Goal: Task Accomplishment & Management: Complete application form

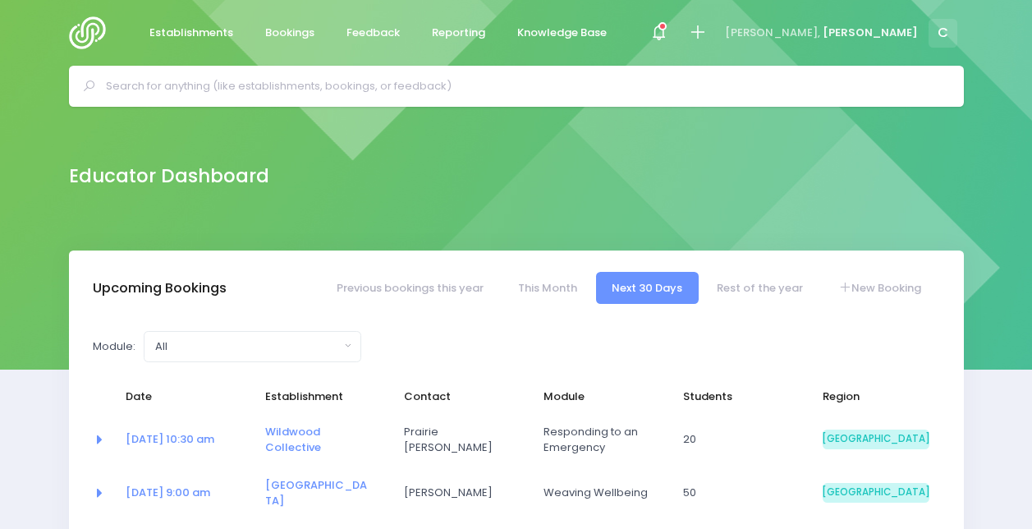
select select "5"
click at [677, 44] on div at bounding box center [658, 33] width 37 height 37
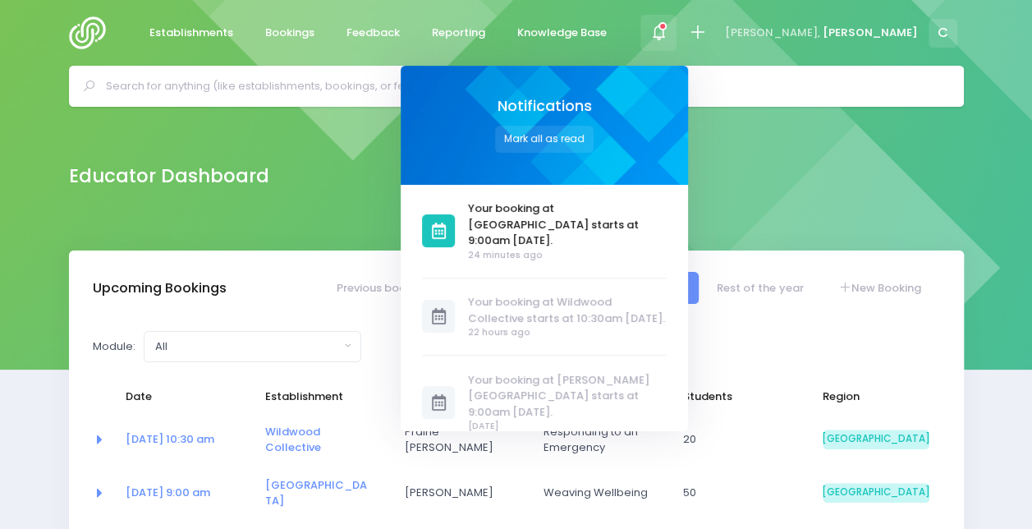
click at [358, 177] on div "Educator Dashboard" at bounding box center [516, 175] width 936 height 33
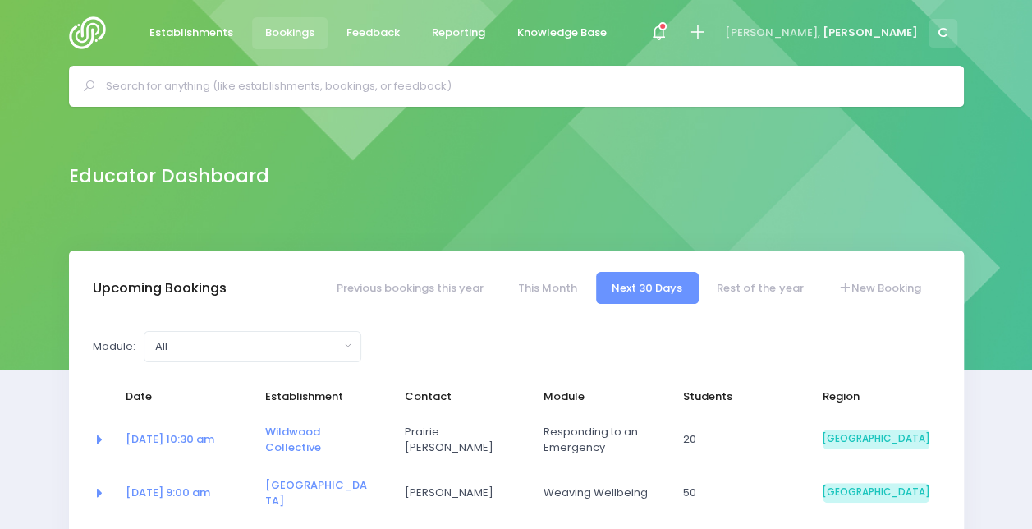
click at [282, 26] on span "Bookings" at bounding box center [289, 33] width 49 height 16
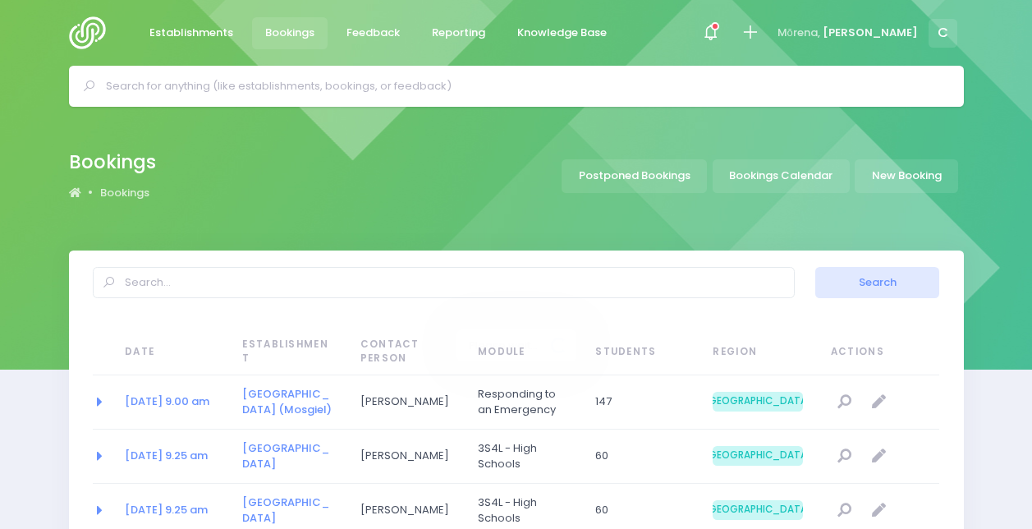
select select "20"
click at [880, 178] on link "New Booking" at bounding box center [906, 176] width 103 height 34
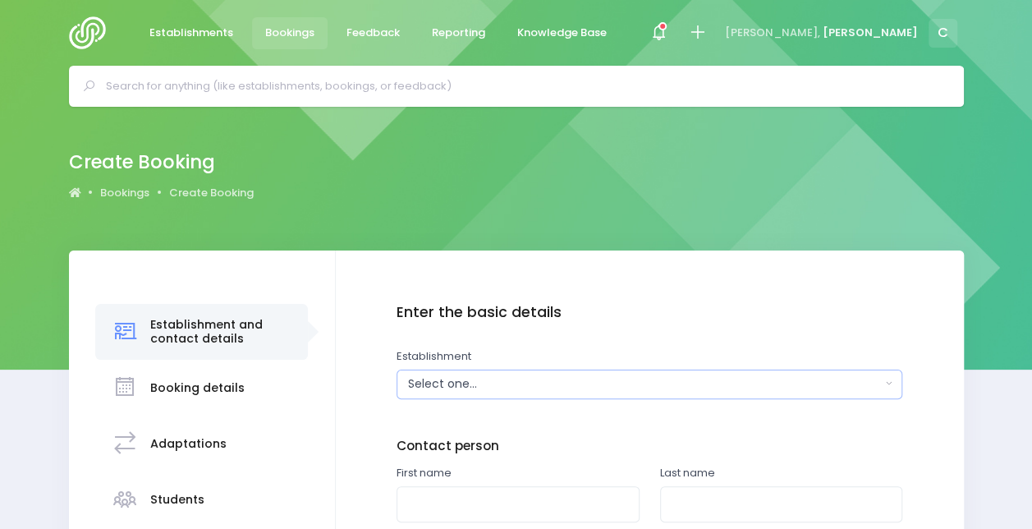
click at [475, 392] on button "Select one..." at bounding box center [650, 384] width 506 height 30
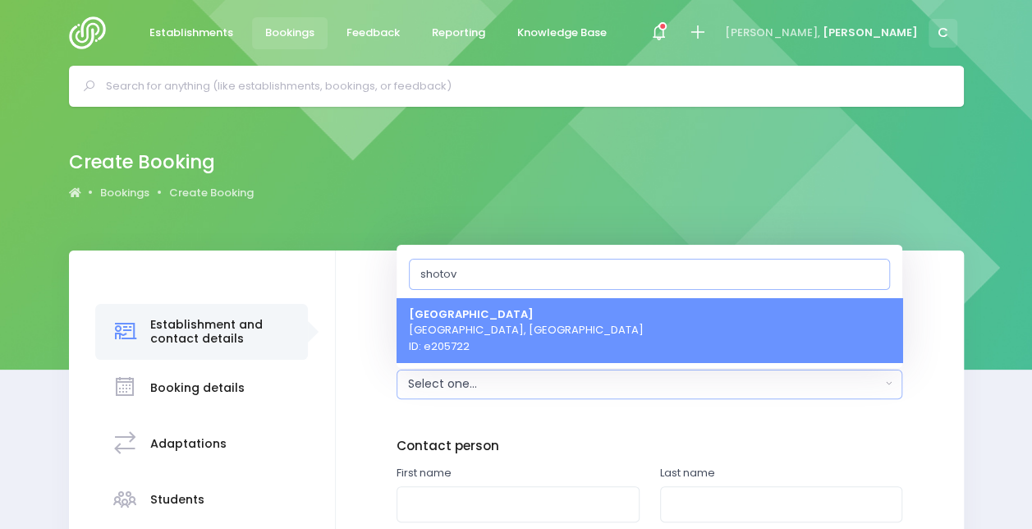
type input "shotov"
click at [507, 353] on span "Shotover Primary School Queenstown, South Island Region ID: e205722" at bounding box center [526, 329] width 235 height 48
select select "205722"
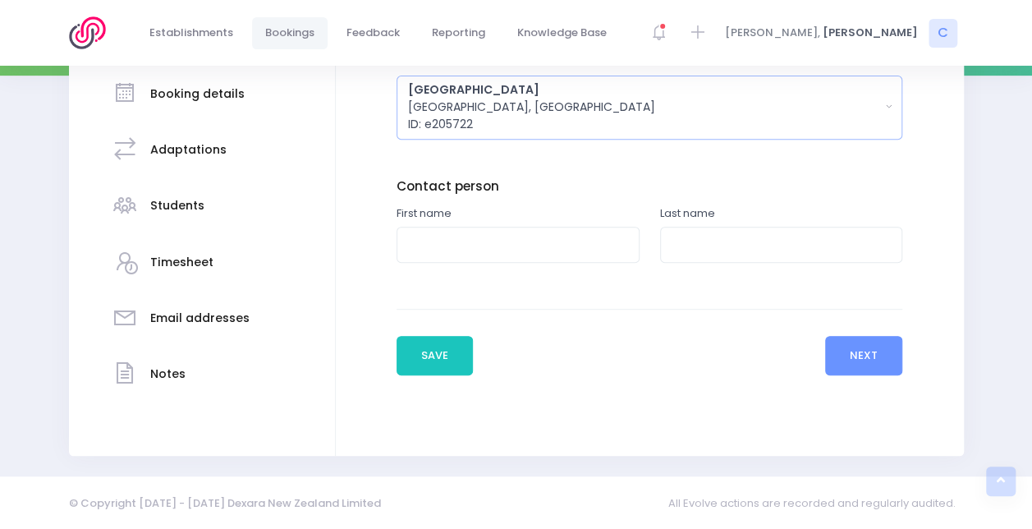
scroll to position [294, 0]
click at [481, 238] on input "text" at bounding box center [518, 245] width 243 height 37
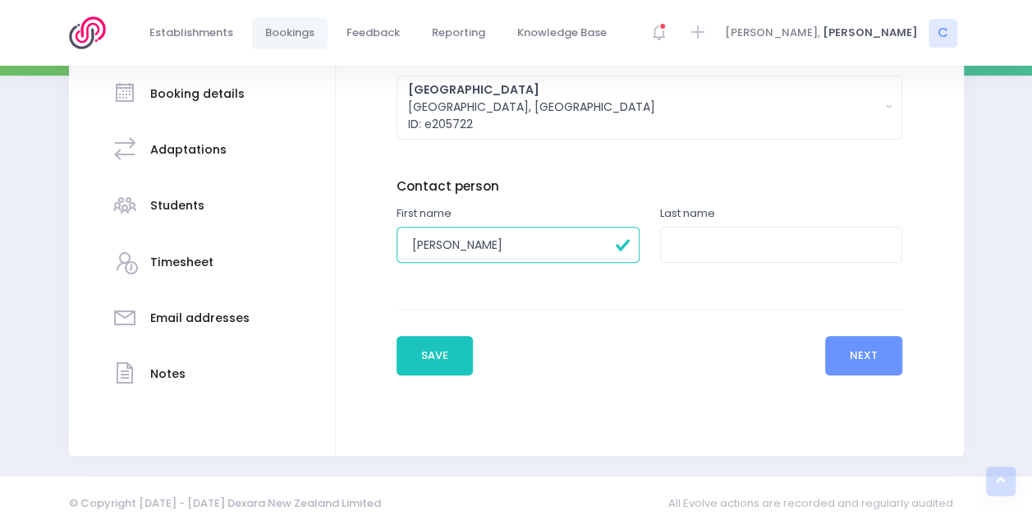
type input "Kim"
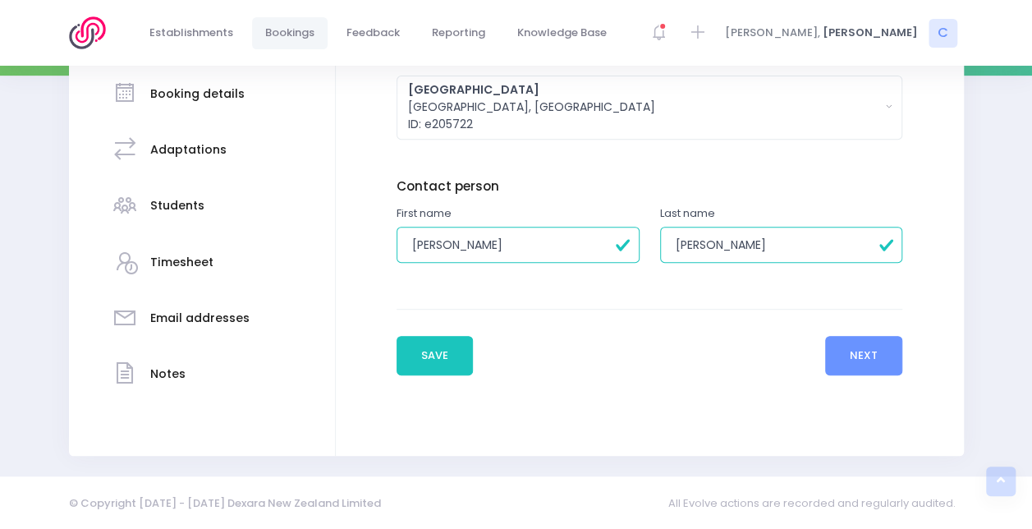
type input "Bartley"
click at [888, 363] on button "Next" at bounding box center [864, 355] width 78 height 39
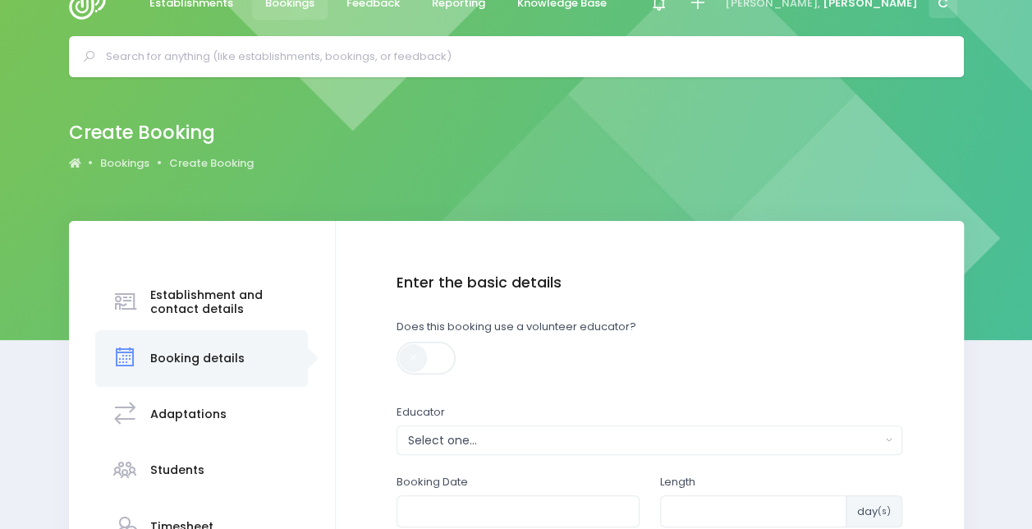
scroll to position [0, 0]
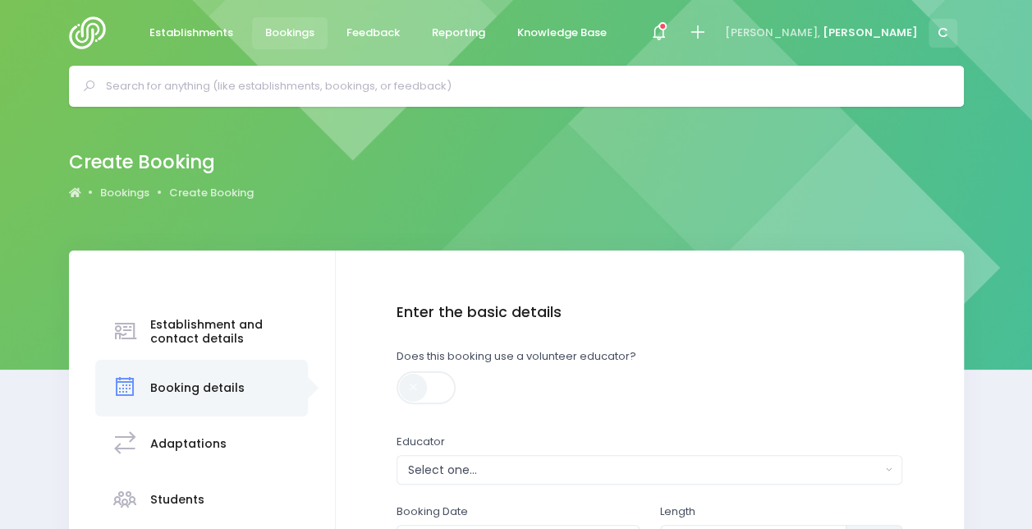
click at [409, 389] on span at bounding box center [428, 387] width 62 height 33
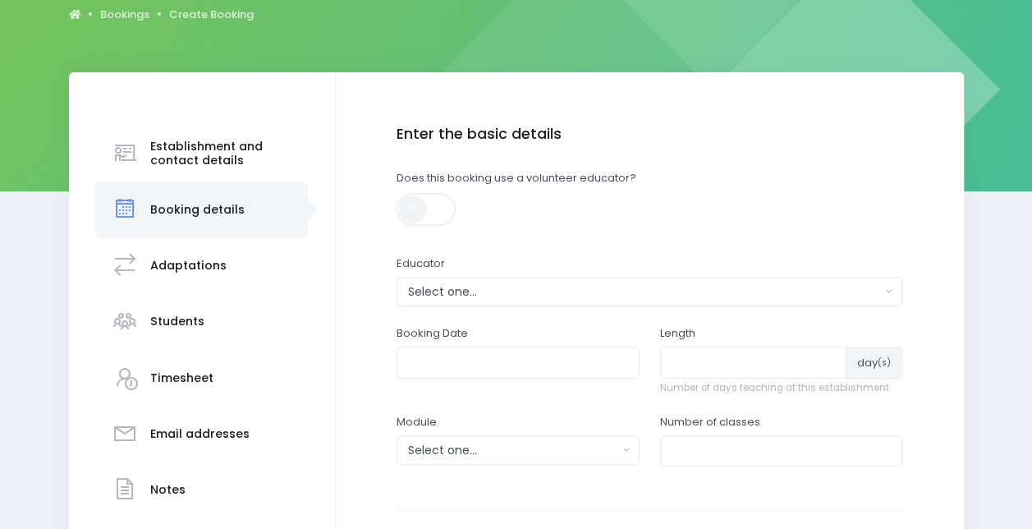
scroll to position [179, 0]
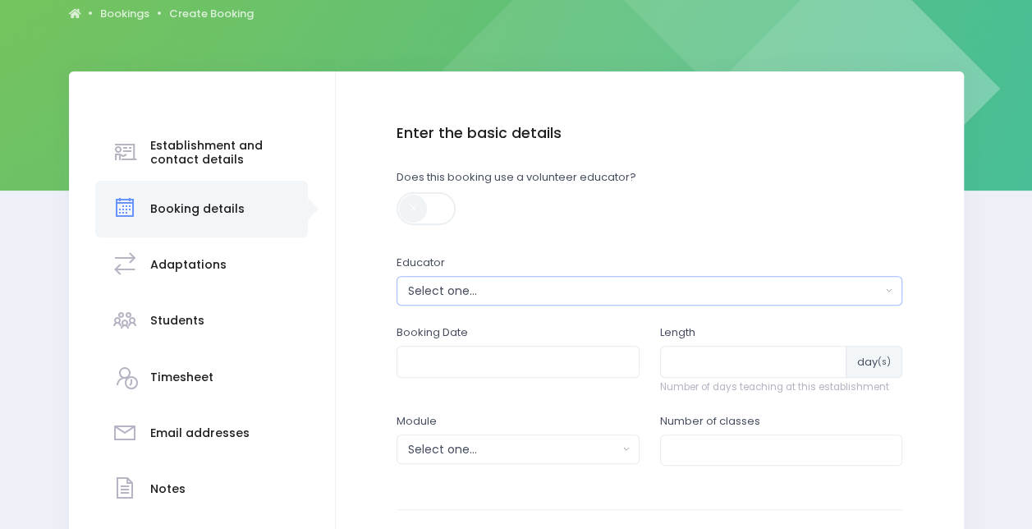
click at [477, 286] on div "Select one..." at bounding box center [644, 290] width 473 height 17
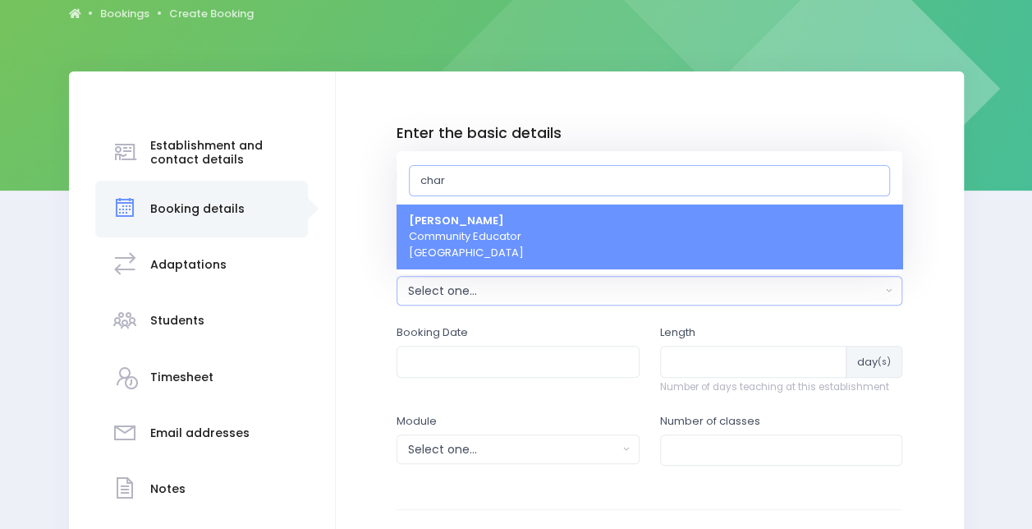
type input "char"
click at [481, 241] on span "Charlie Palmer Community Educator South Island Region" at bounding box center [466, 237] width 115 height 48
select select "660290"
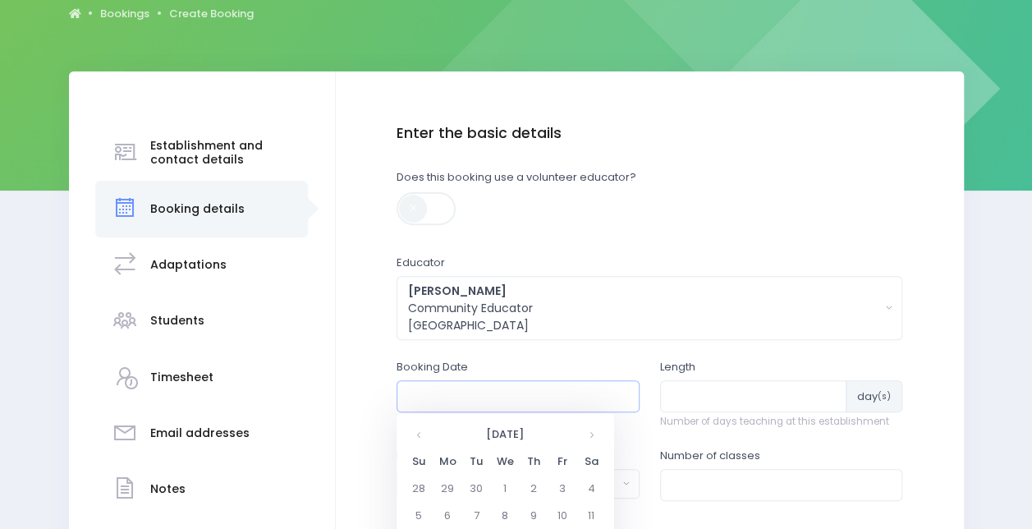
click at [470, 394] on input "text" at bounding box center [518, 395] width 243 height 31
click at [588, 429] on th at bounding box center [591, 434] width 29 height 27
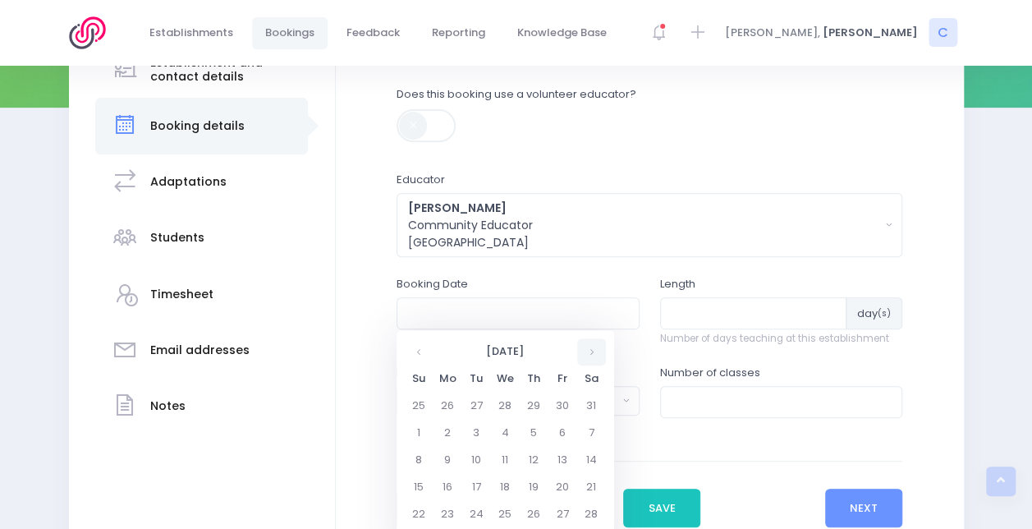
scroll to position [263, 0]
click at [493, 458] on td "11" at bounding box center [505, 459] width 29 height 27
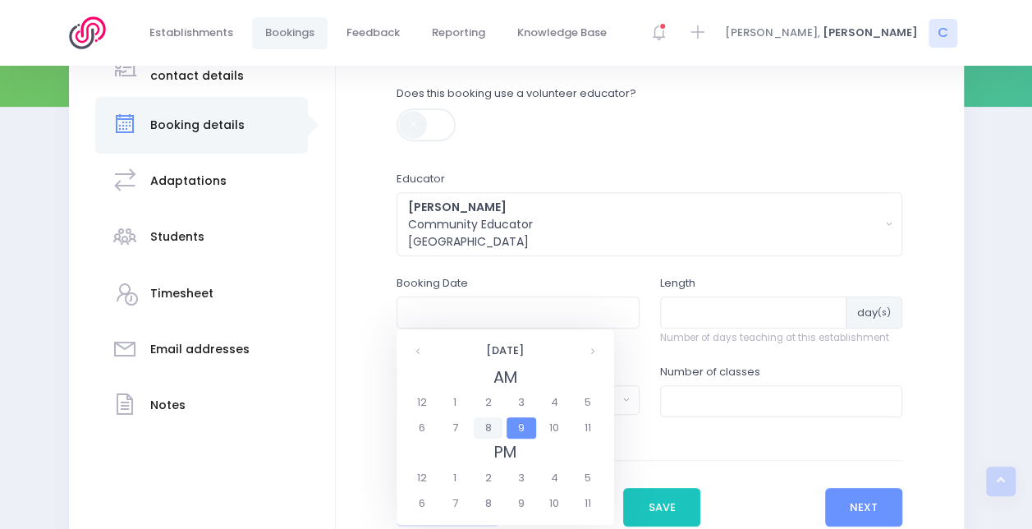
click at [487, 427] on span "8" at bounding box center [488, 427] width 29 height 21
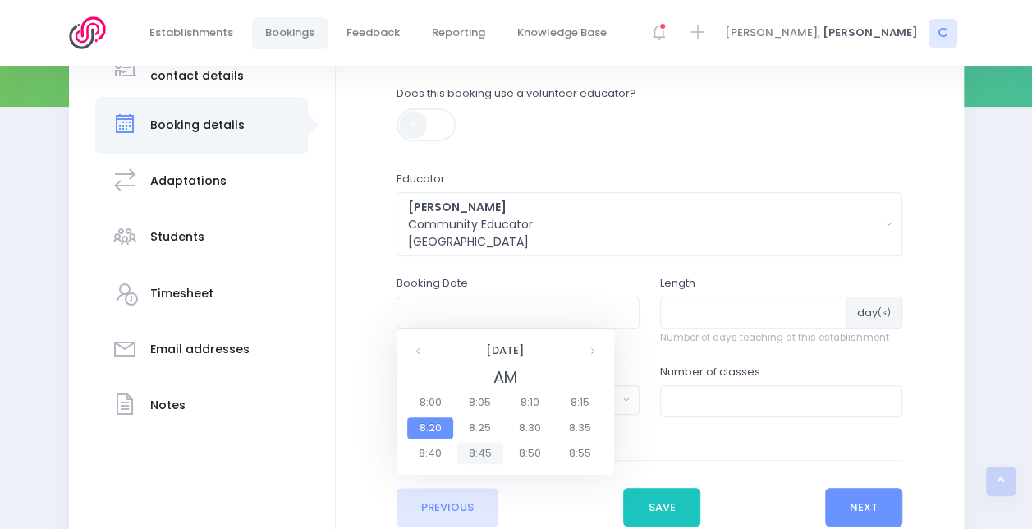
click at [481, 462] on span "8:45" at bounding box center [480, 453] width 46 height 21
type input "11/02/2026 08:45 AM"
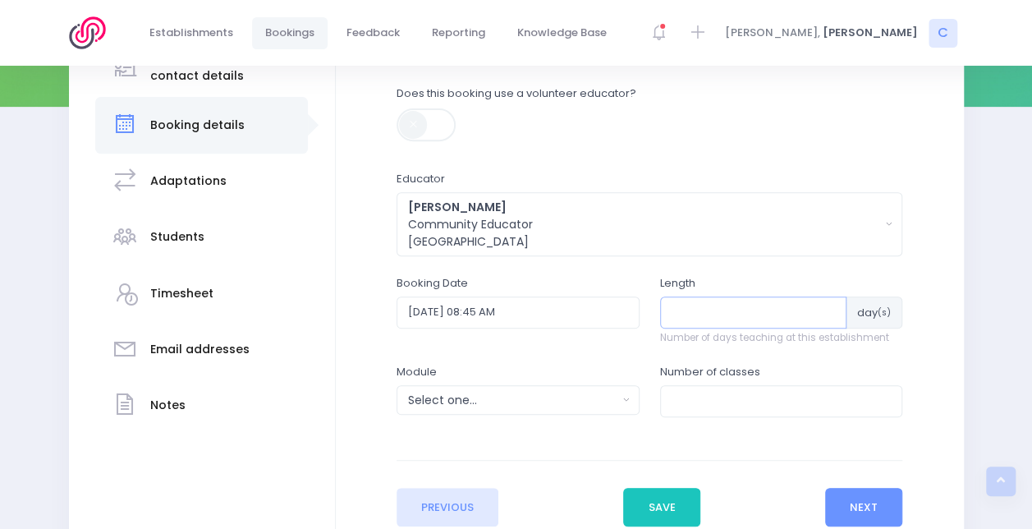
click at [706, 306] on input "number" at bounding box center [753, 311] width 187 height 31
type input "6"
click at [525, 396] on div "Select one..." at bounding box center [512, 400] width 209 height 17
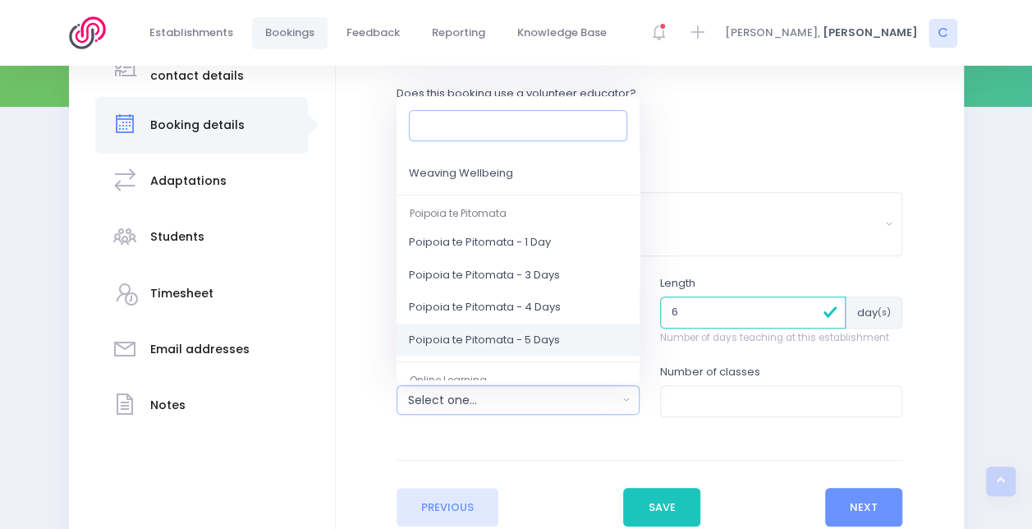
scroll to position [218, 0]
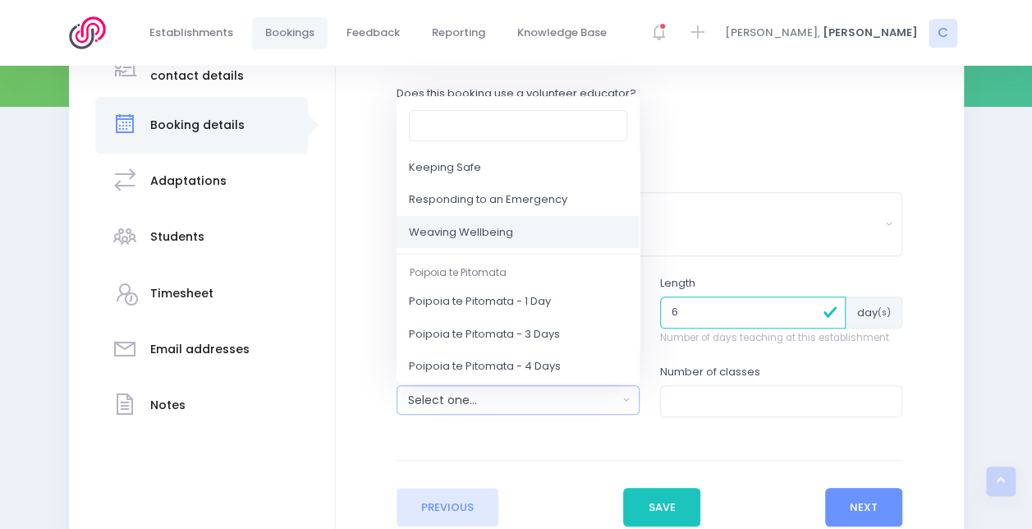
click at [507, 232] on span "Weaving Wellbeing" at bounding box center [461, 232] width 104 height 16
select select "Weaving Wellbeing"
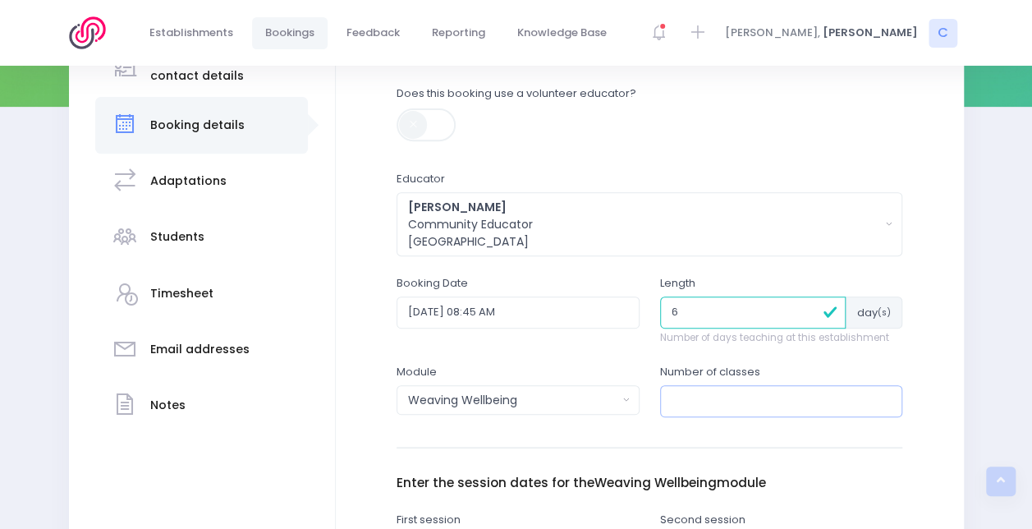
click at [726, 409] on input "number" at bounding box center [781, 400] width 243 height 31
type input "6"
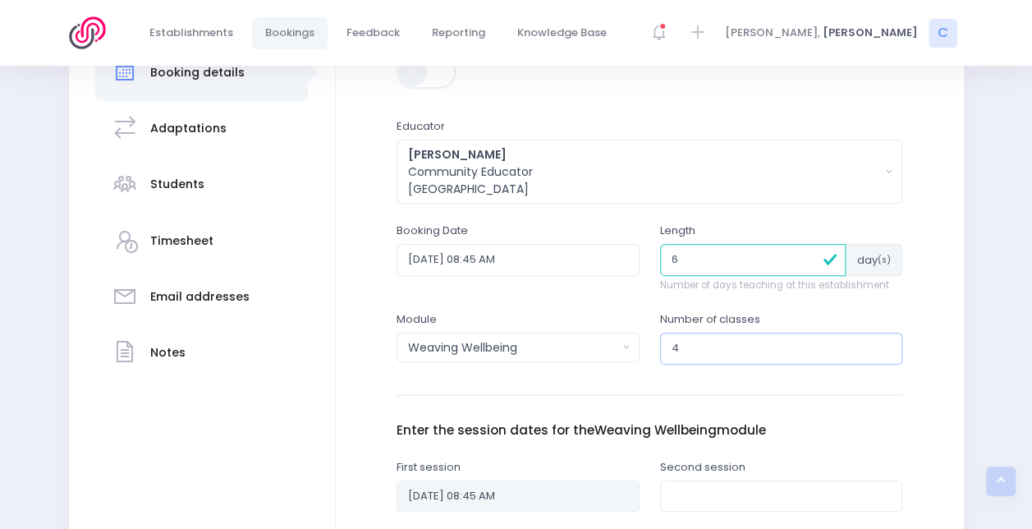
type input "4"
click at [721, 386] on div "Enter the basic details Does this booking use a volunteer educator? Educator Fi…" at bounding box center [650, 416] width 506 height 855
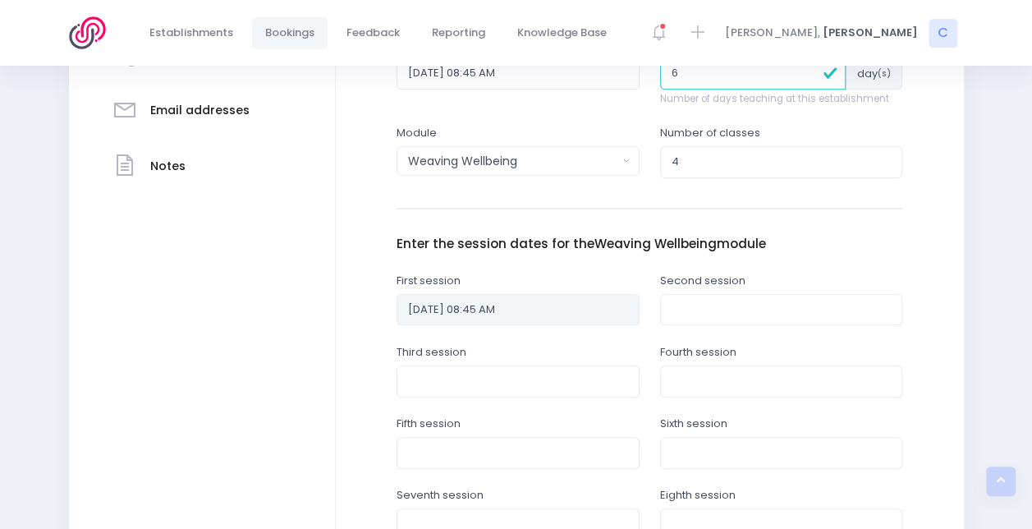
scroll to position [502, 0]
click at [683, 301] on input "text" at bounding box center [781, 308] width 243 height 31
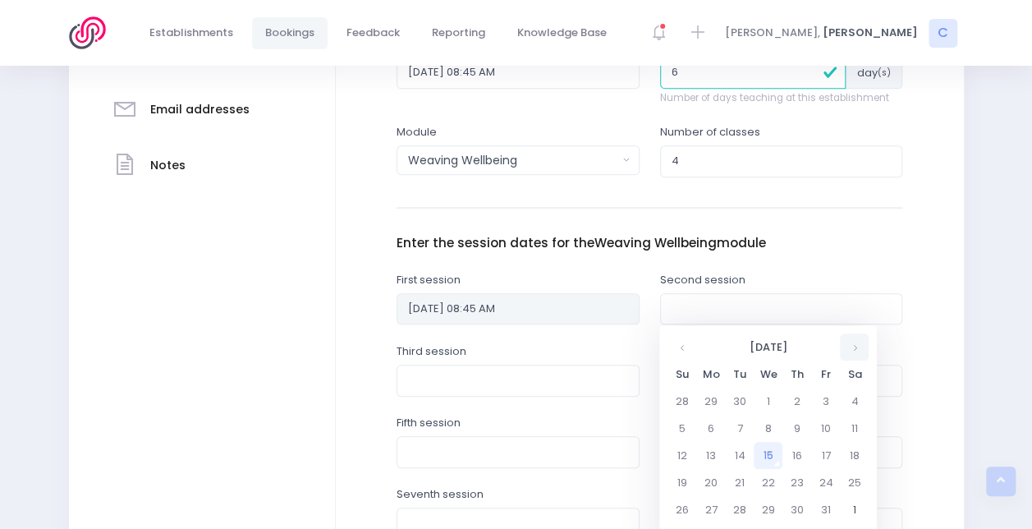
click at [849, 349] on th at bounding box center [854, 346] width 29 height 27
click at [848, 347] on th at bounding box center [854, 346] width 29 height 27
click at [763, 481] on td "18" at bounding box center [768, 482] width 29 height 27
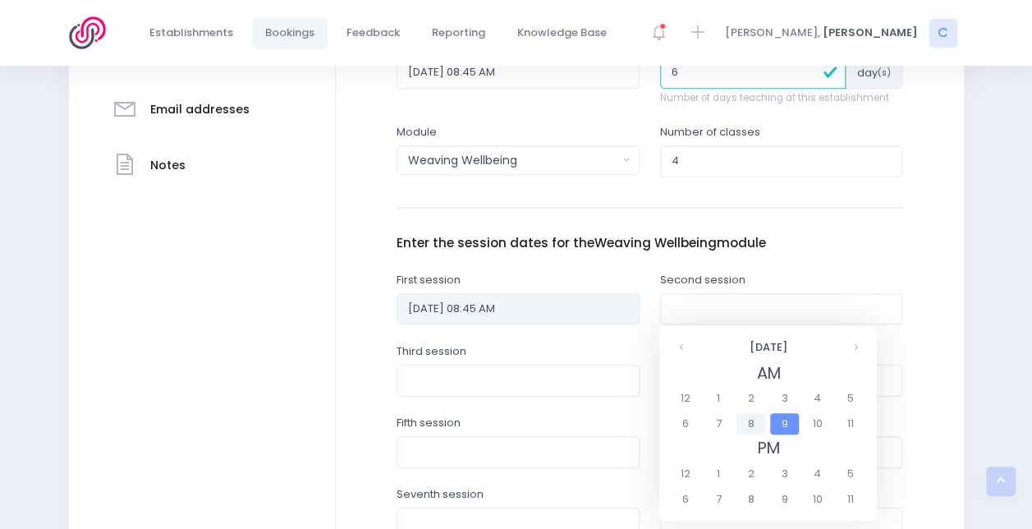
click at [763, 422] on span "8" at bounding box center [751, 423] width 29 height 21
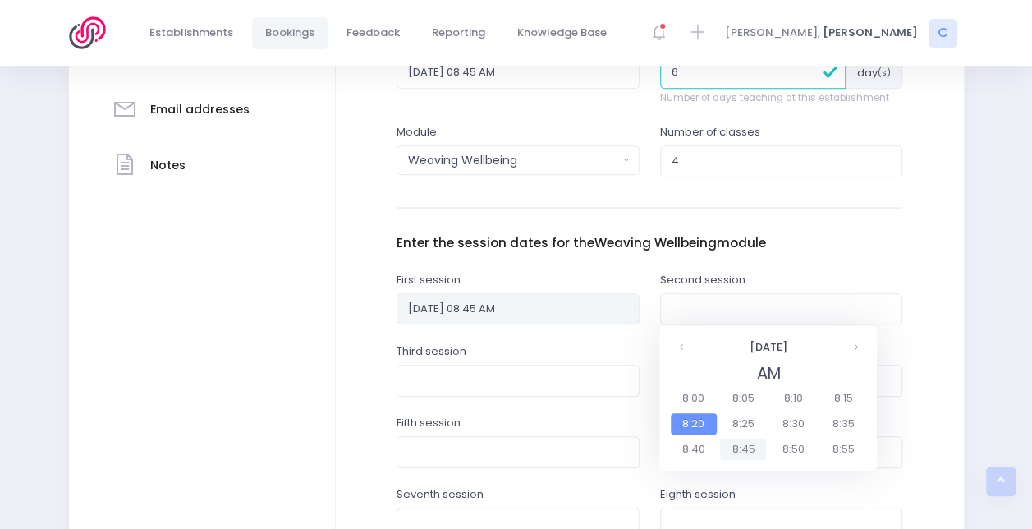
click at [746, 450] on span "8:45" at bounding box center [743, 448] width 46 height 21
type input "18/02/2026 08:45 AM"
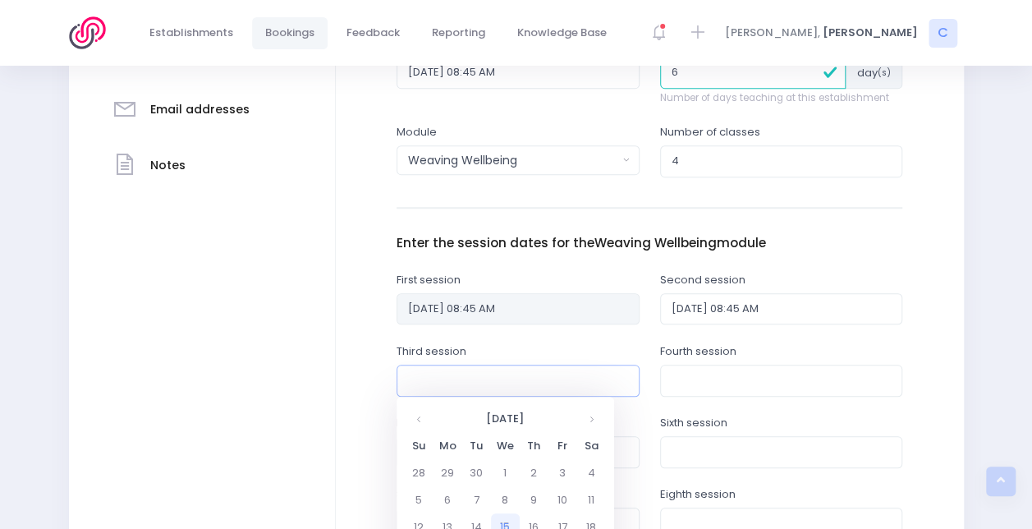
click at [532, 381] on input "text" at bounding box center [518, 380] width 243 height 31
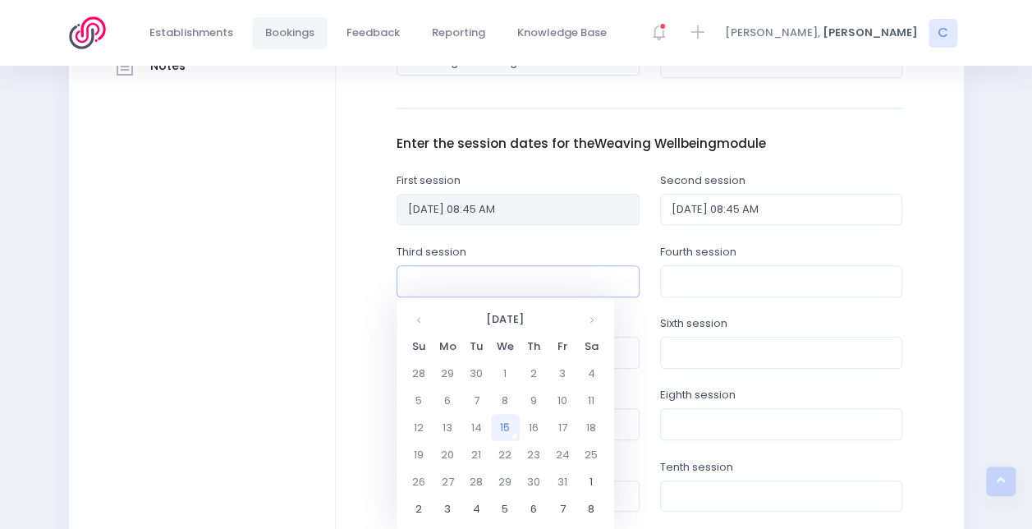
scroll to position [606, 0]
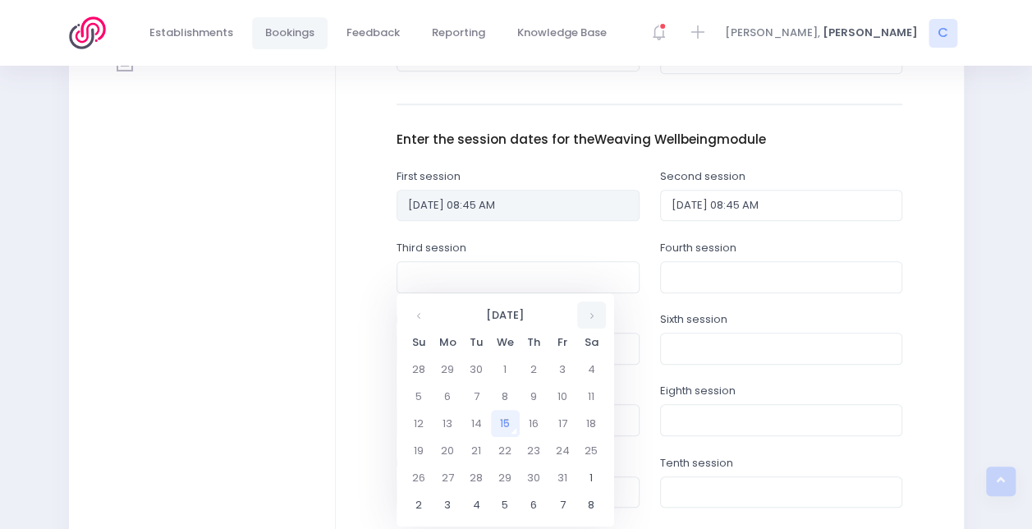
click at [599, 309] on th at bounding box center [591, 314] width 29 height 27
click at [502, 483] on td "25" at bounding box center [505, 477] width 29 height 27
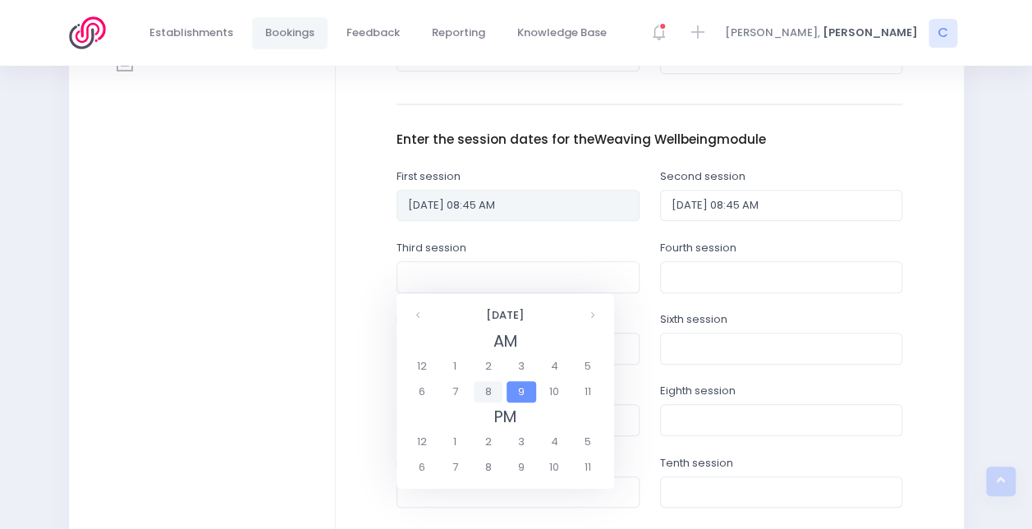
click at [498, 387] on span "8" at bounding box center [488, 391] width 29 height 21
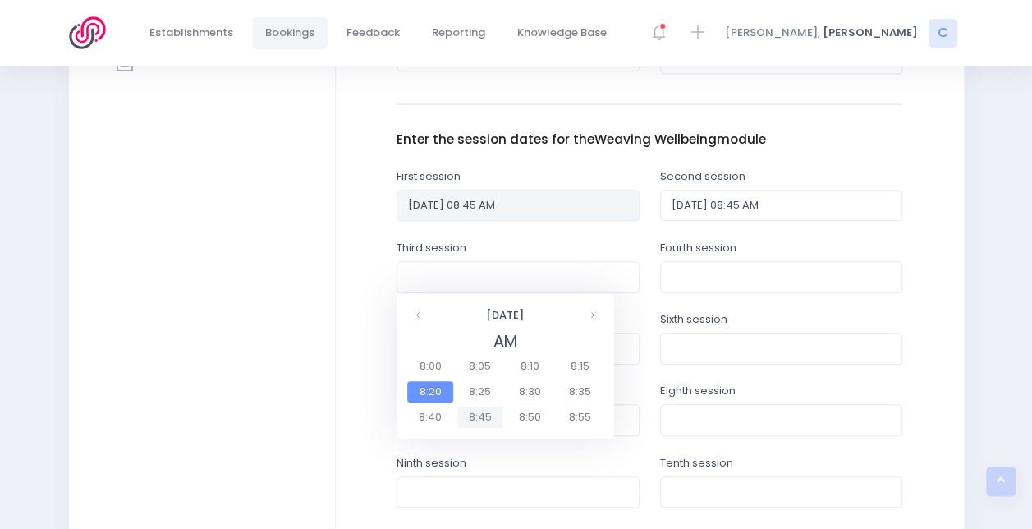
click at [476, 420] on span "8:45" at bounding box center [480, 416] width 46 height 21
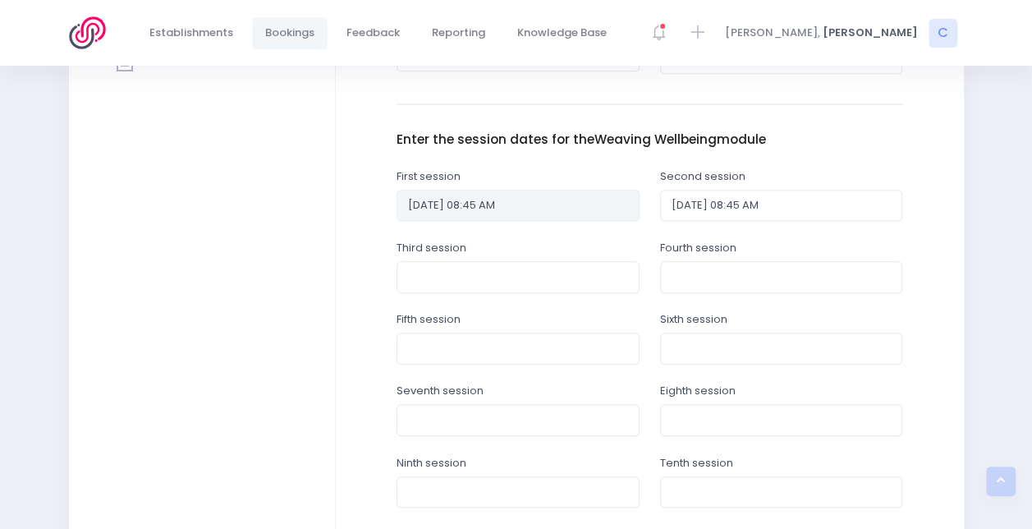
type input "25/02/2026 08:45 AM"
click at [696, 267] on input "text" at bounding box center [781, 276] width 243 height 31
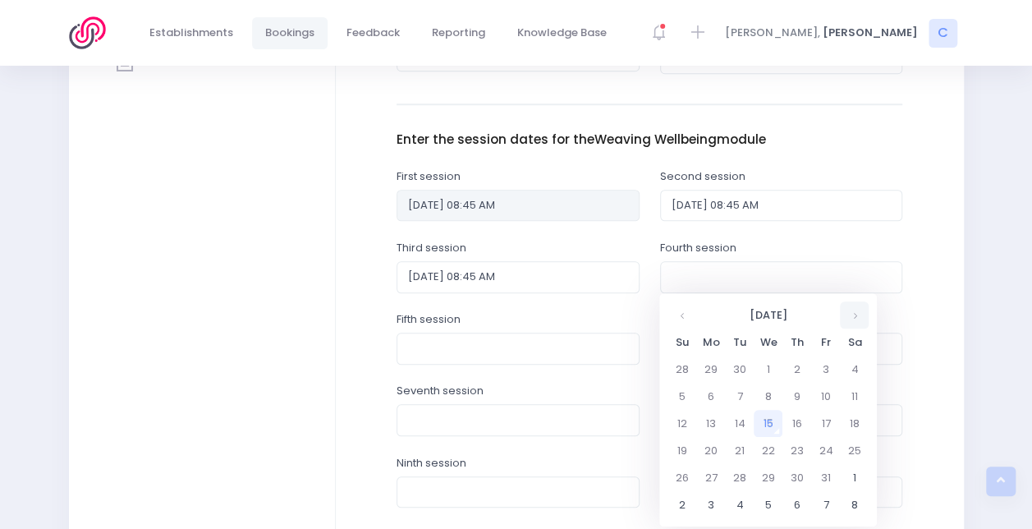
click at [862, 315] on th at bounding box center [854, 314] width 29 height 27
click at [765, 502] on td "4" at bounding box center [768, 504] width 29 height 27
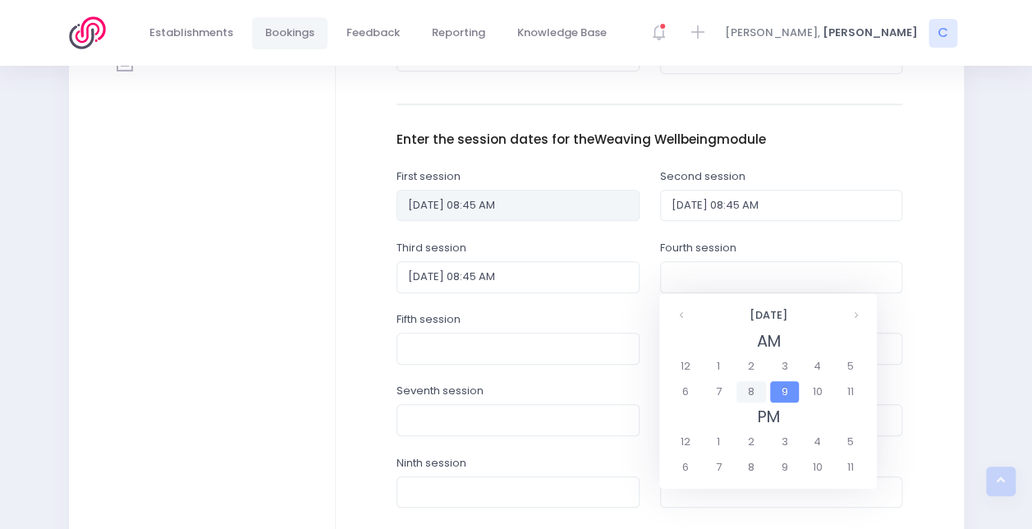
click at [751, 390] on span "8" at bounding box center [751, 391] width 29 height 21
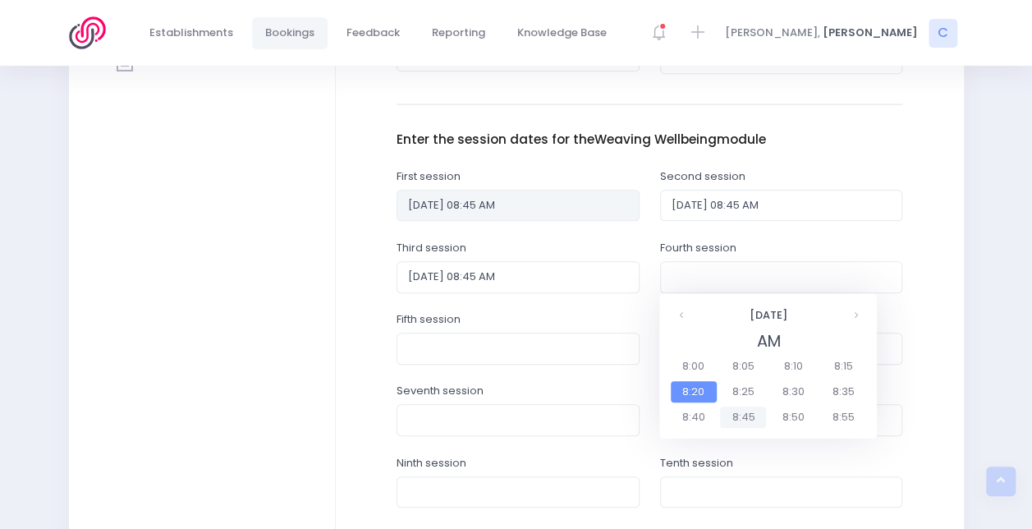
click at [742, 415] on span "8:45" at bounding box center [743, 416] width 46 height 21
type input "04/03/2026 08:45 AM"
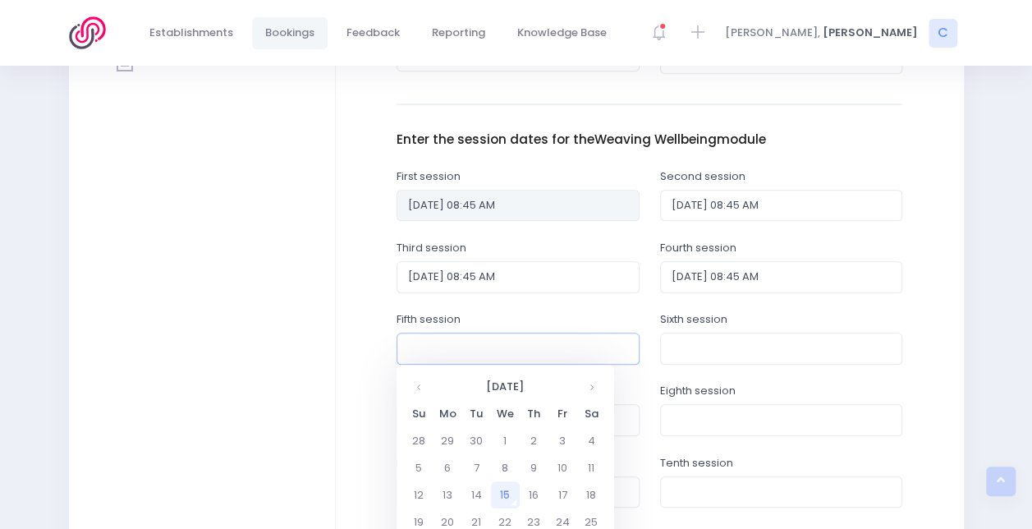
click at [485, 338] on input "text" at bounding box center [518, 348] width 243 height 31
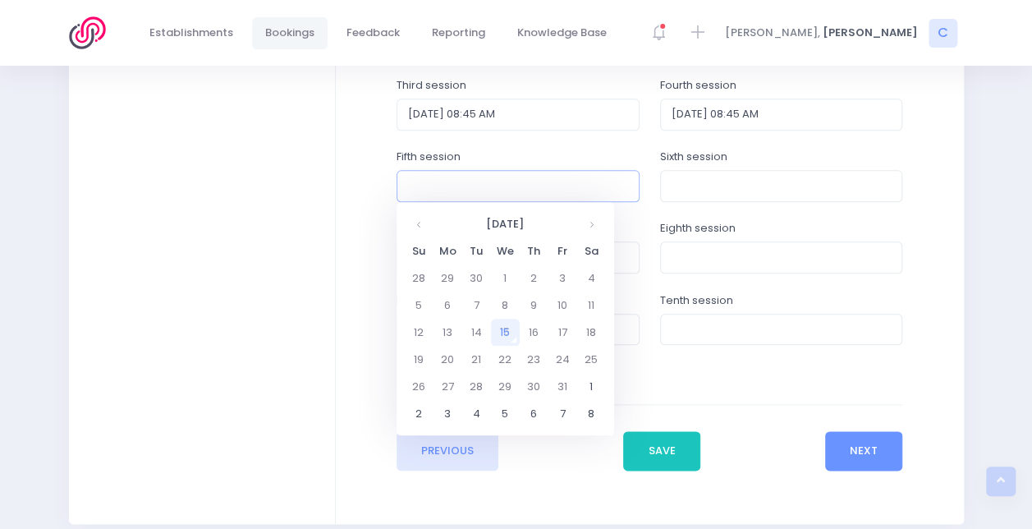
scroll to position [770, 0]
click at [597, 218] on th at bounding box center [591, 222] width 29 height 27
click at [593, 223] on th at bounding box center [591, 222] width 29 height 27
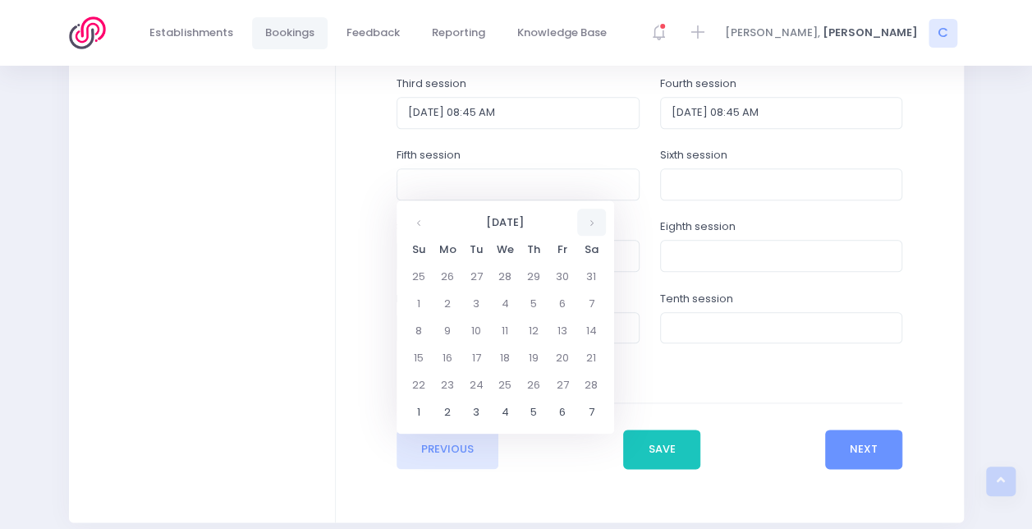
click at [595, 219] on th at bounding box center [591, 222] width 29 height 27
click at [512, 358] on td "18" at bounding box center [505, 357] width 29 height 27
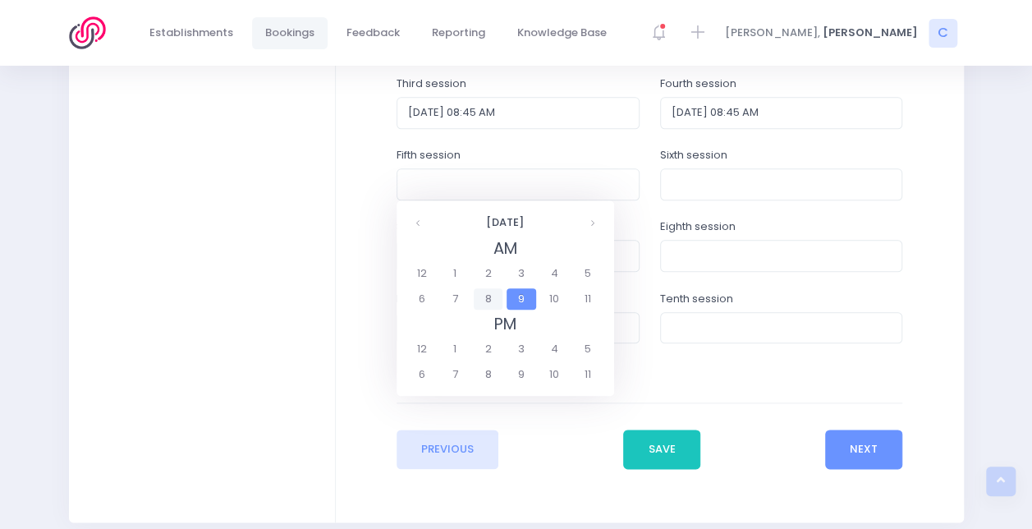
click at [498, 308] on span "8" at bounding box center [488, 298] width 29 height 21
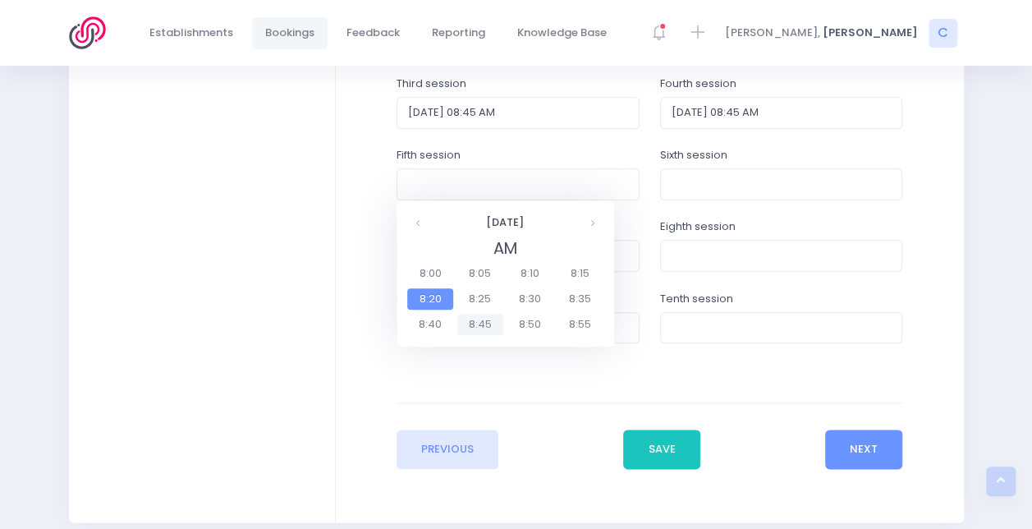
click at [470, 322] on span "8:45" at bounding box center [480, 324] width 46 height 21
type input "18/03/2026 08:45 AM"
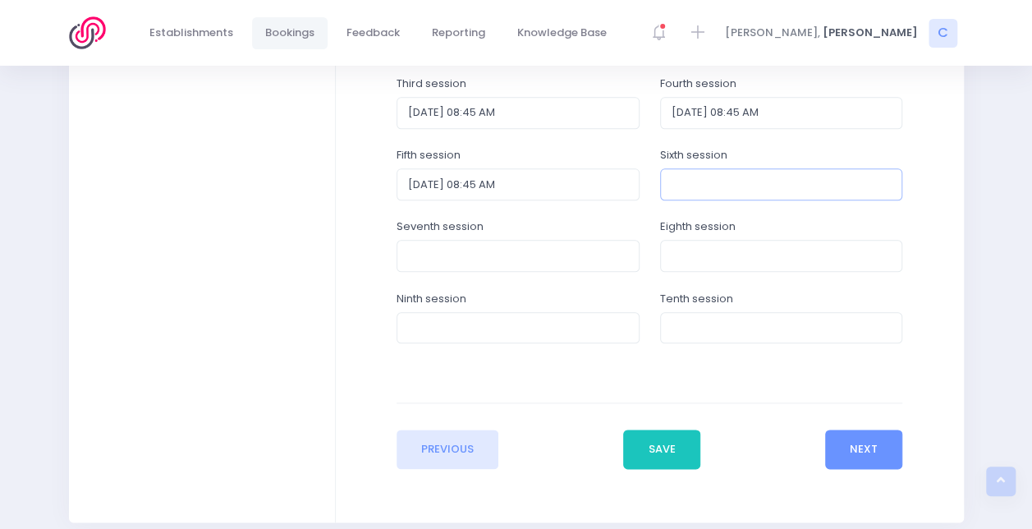
click at [686, 177] on input "text" at bounding box center [781, 183] width 243 height 31
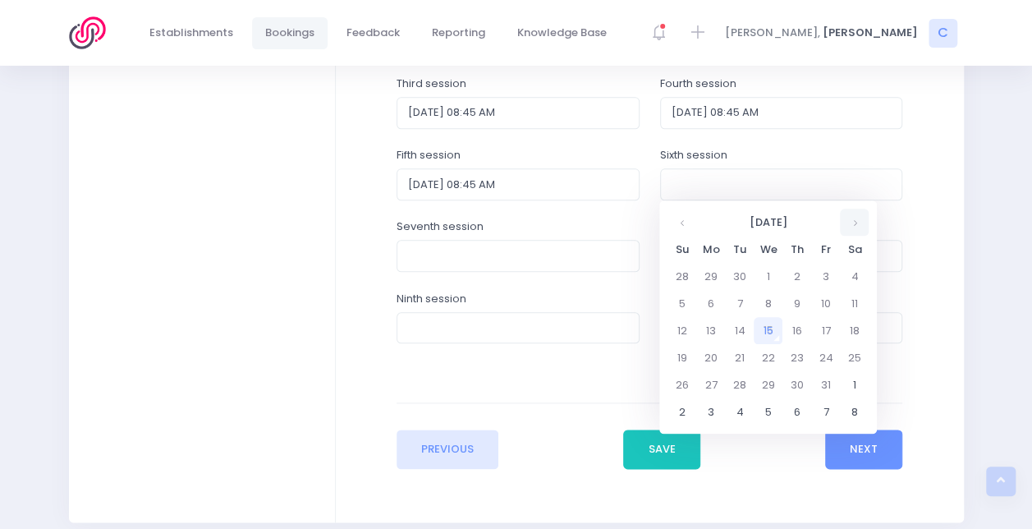
click at [849, 218] on th at bounding box center [854, 222] width 29 height 27
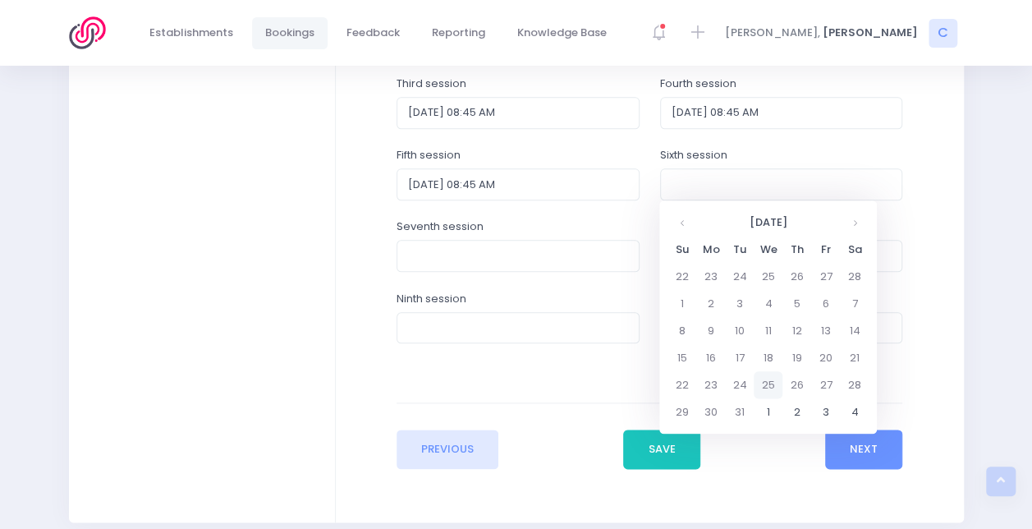
click at [769, 386] on td "25" at bounding box center [768, 384] width 29 height 27
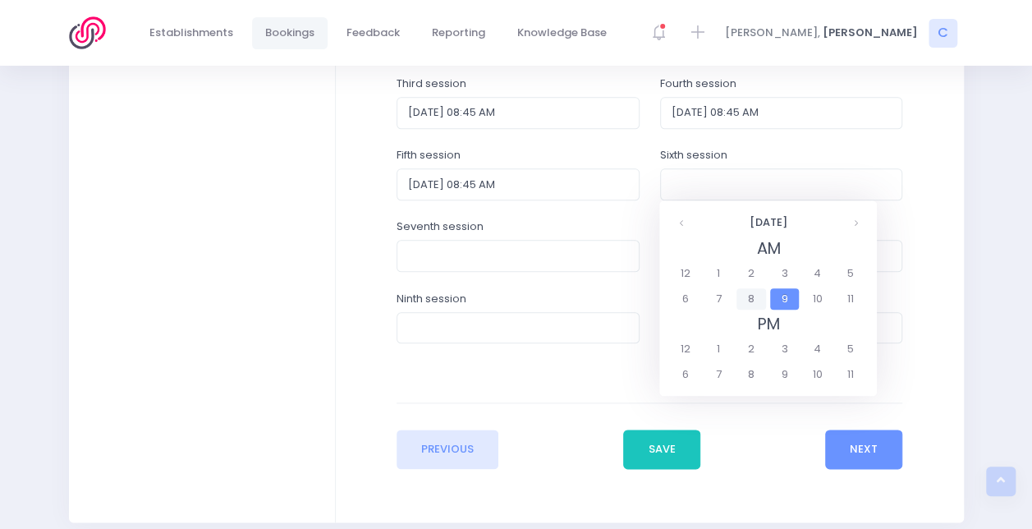
click at [751, 307] on span "8" at bounding box center [751, 298] width 29 height 21
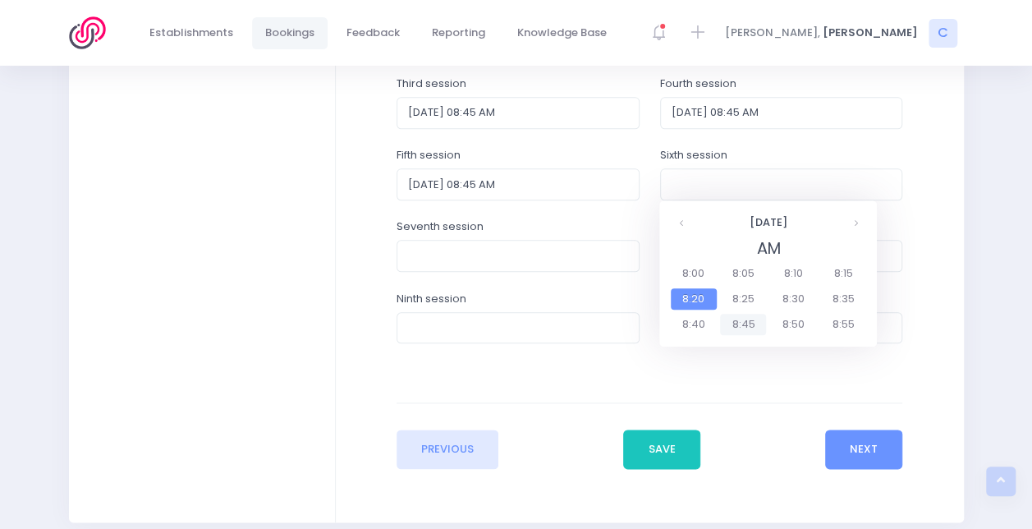
click at [737, 318] on span "8:45" at bounding box center [743, 324] width 46 height 21
type input "25/03/2026 08:45 AM"
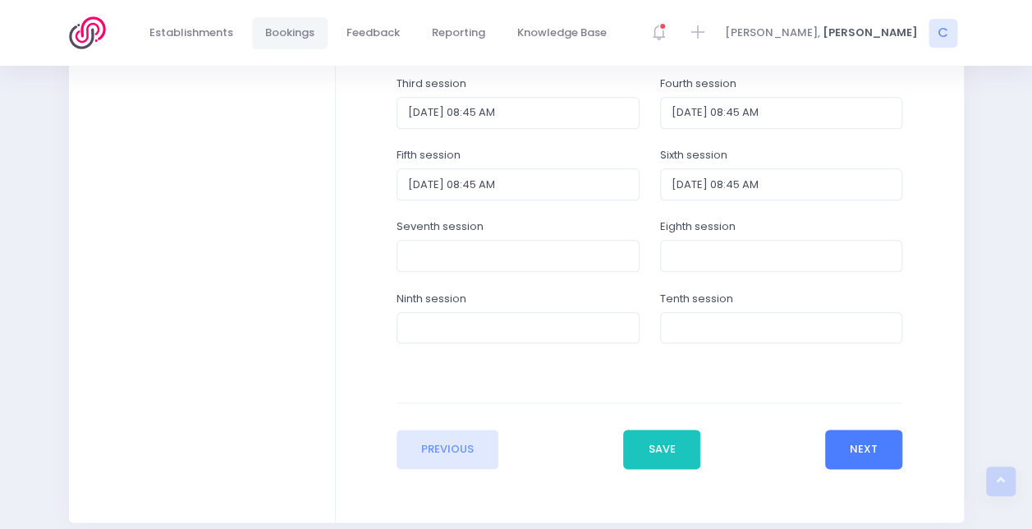
click at [852, 445] on button "Next" at bounding box center [864, 448] width 78 height 39
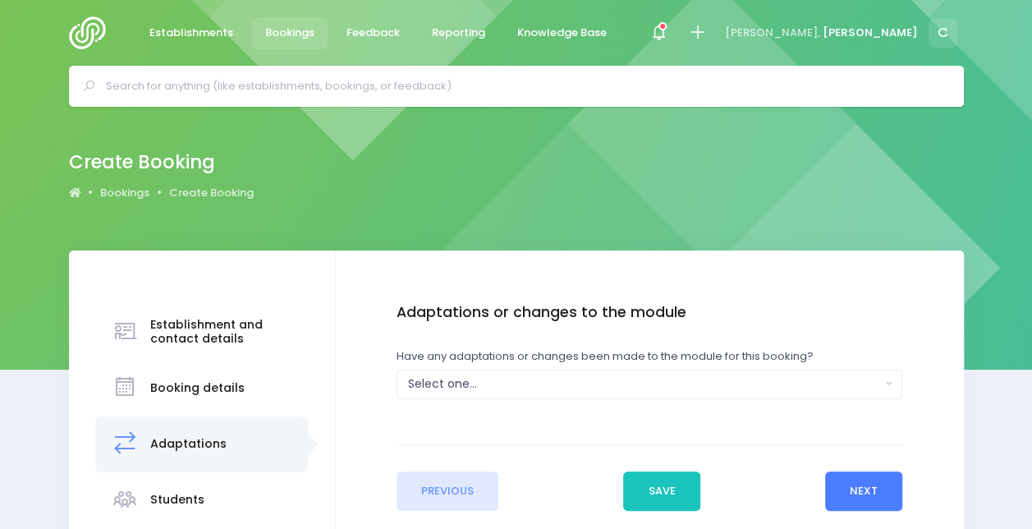
scroll to position [1, 0]
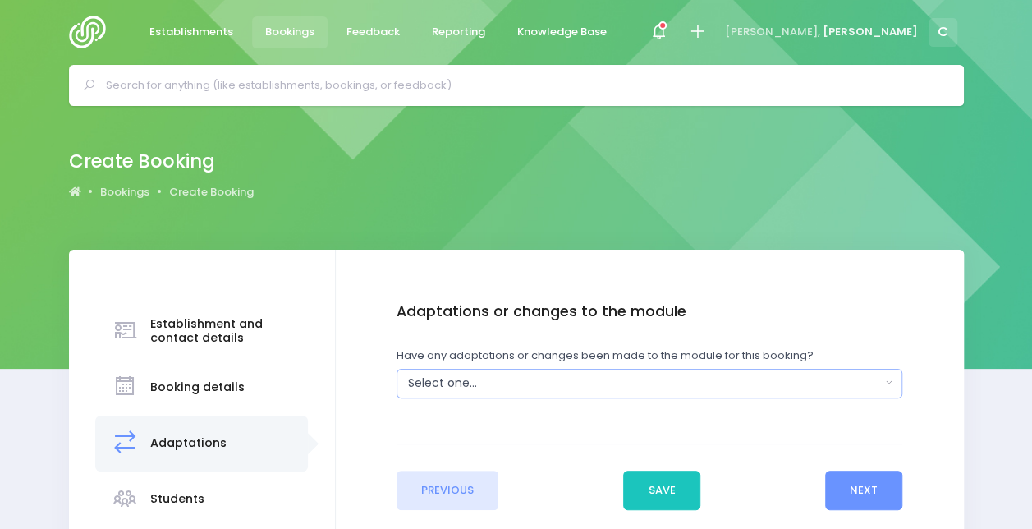
click at [784, 369] on button "Select one..." at bounding box center [650, 384] width 506 height 30
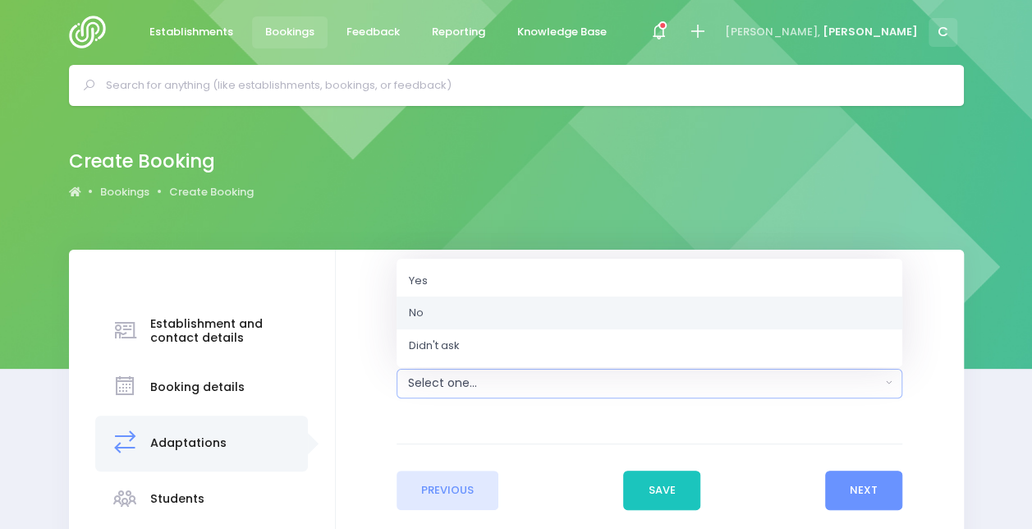
click at [661, 305] on link "No" at bounding box center [650, 312] width 506 height 33
select select "No"
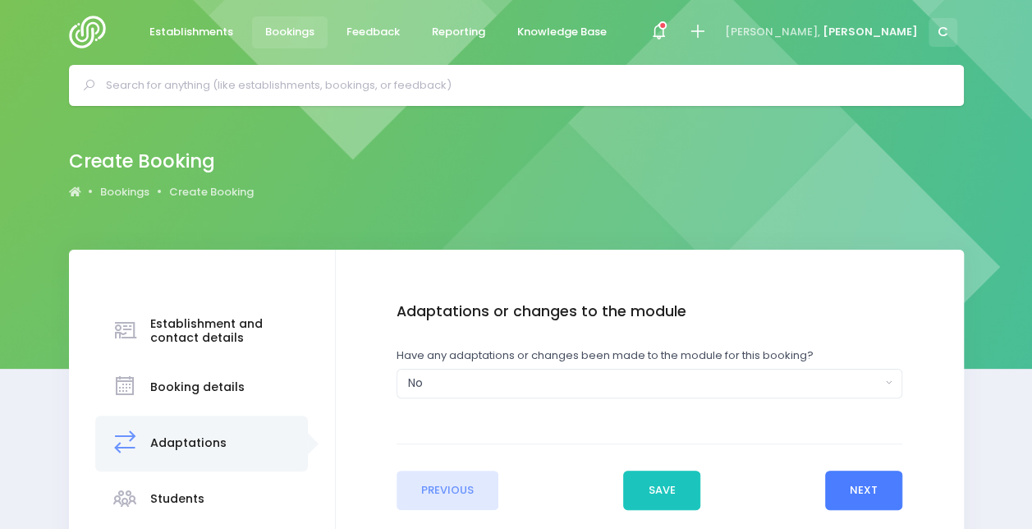
click at [873, 489] on button "Next" at bounding box center [864, 489] width 78 height 39
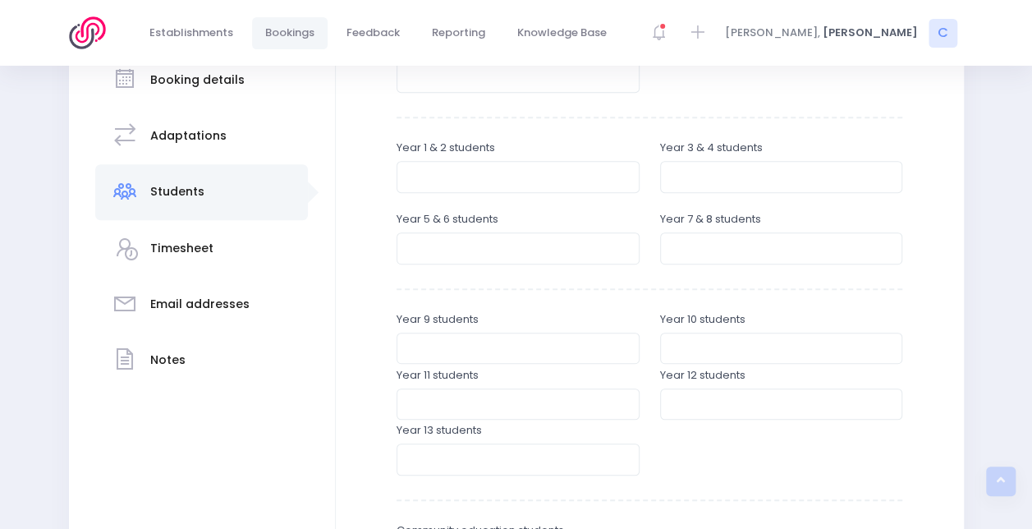
scroll to position [309, 0]
click at [503, 246] on input "number" at bounding box center [518, 247] width 243 height 31
type input "35"
click at [716, 264] on div "Year 7 & 8 students" at bounding box center [781, 238] width 264 height 56
click at [729, 234] on input "number" at bounding box center [781, 247] width 243 height 31
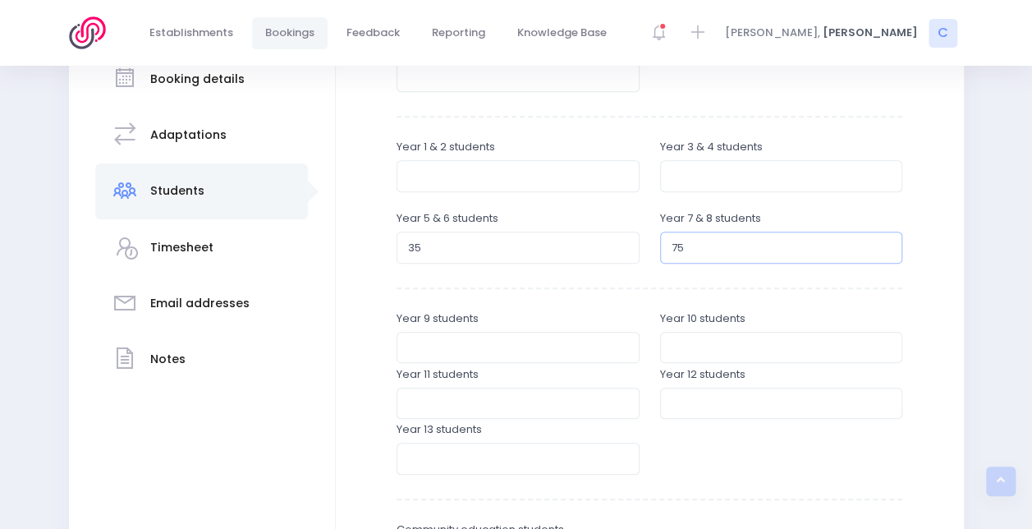
type input "75"
click at [656, 279] on div "Enter the student breakdowns Pre-school students Year 1 & 2 students Year 3 & 4…" at bounding box center [650, 300] width 506 height 611
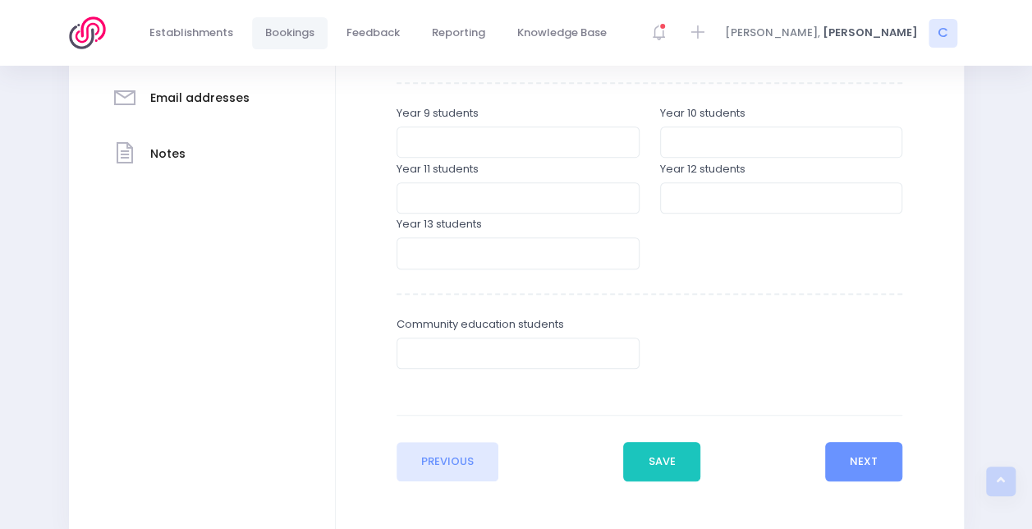
scroll to position [523, 0]
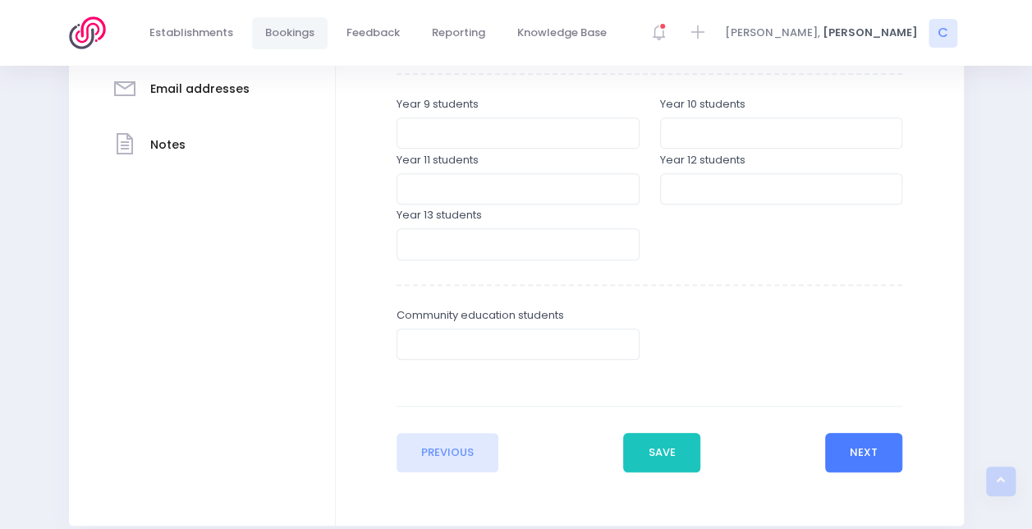
click at [847, 448] on button "Next" at bounding box center [864, 452] width 78 height 39
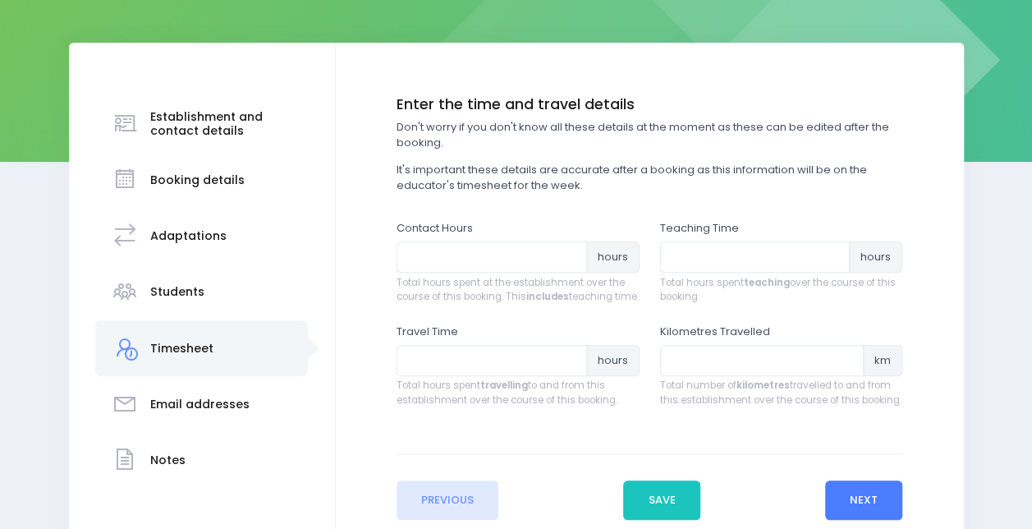
scroll to position [339, 0]
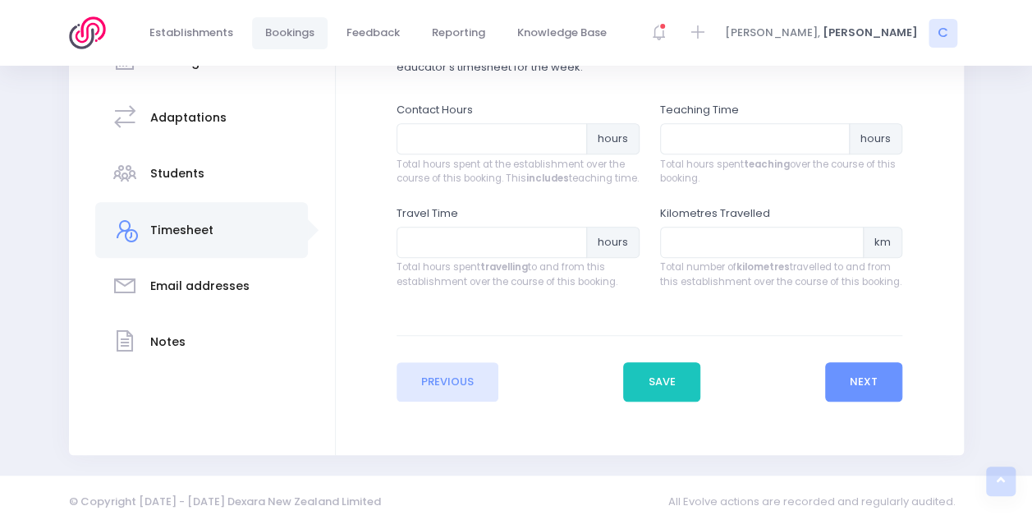
click at [853, 413] on div "Enter the basic details Establishment Select one... 120 Aerodrome Rd Preschool …" at bounding box center [650, 189] width 628 height 530
click at [850, 406] on div "Enter the basic details Establishment Select one... 120 Aerodrome Rd Preschool …" at bounding box center [650, 189] width 628 height 530
click at [847, 386] on button "Next" at bounding box center [864, 381] width 78 height 39
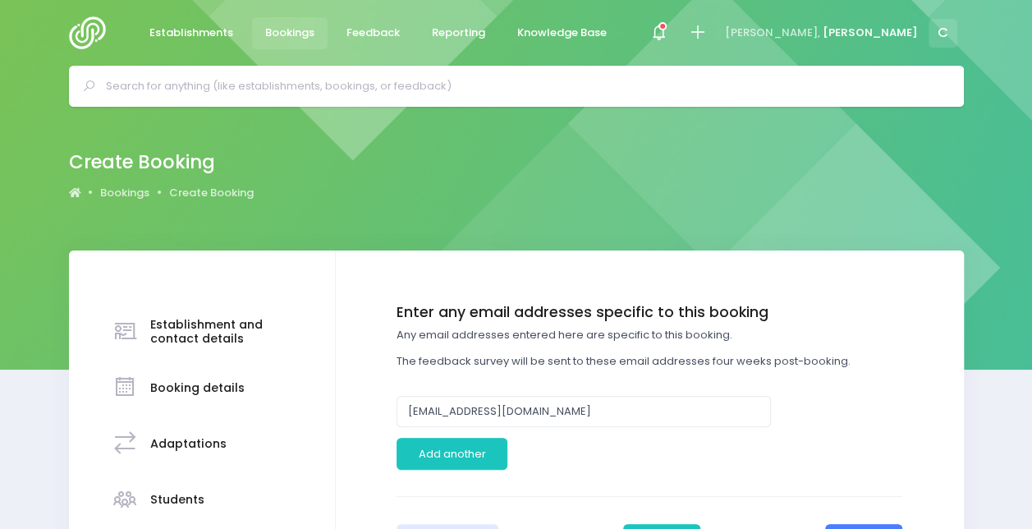
scroll to position [137, 0]
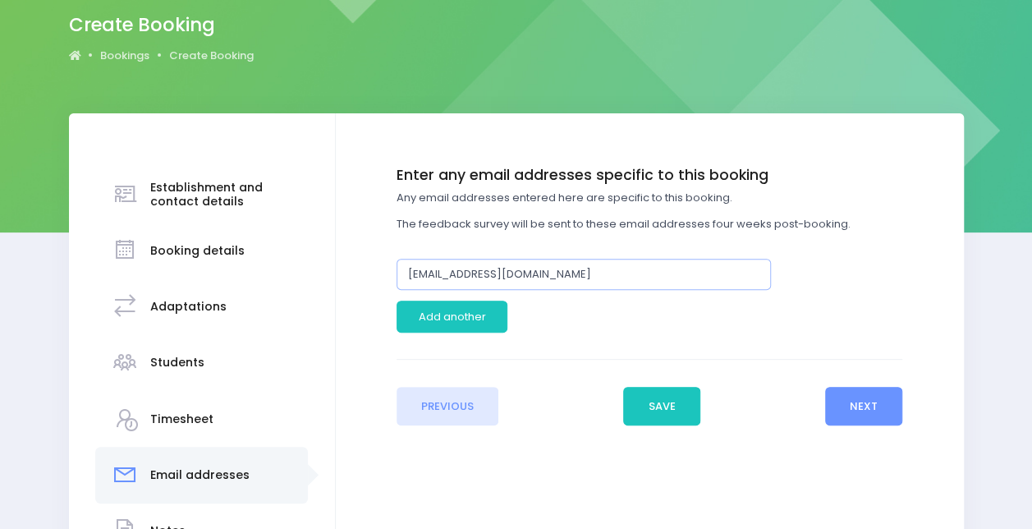
click at [600, 274] on input "tamsinclark@shotover.school.nz" at bounding box center [584, 274] width 374 height 31
paste input "kimbartley"
type input "kimbartley@shotover.school.nz"
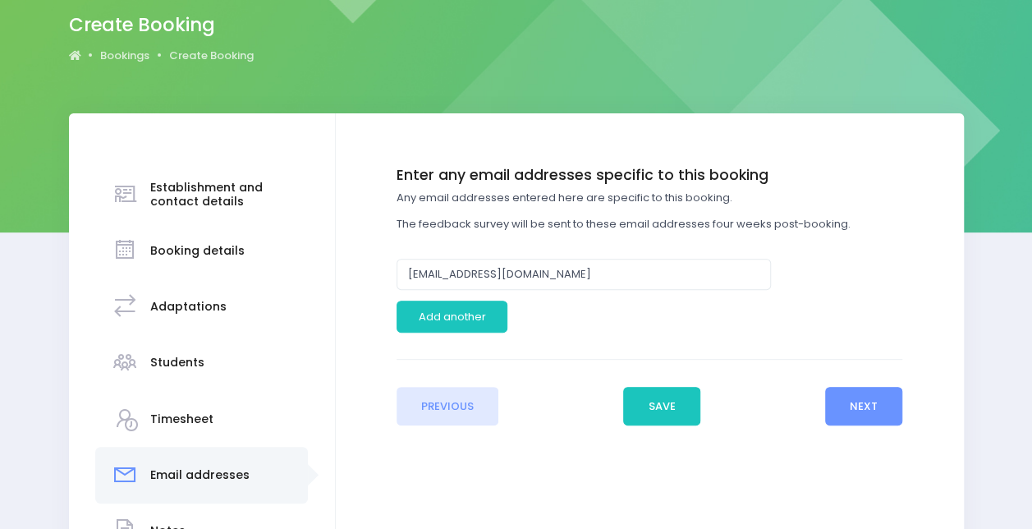
click at [795, 307] on div at bounding box center [715, 316] width 395 height 31
click at [890, 412] on button "Next" at bounding box center [864, 406] width 78 height 39
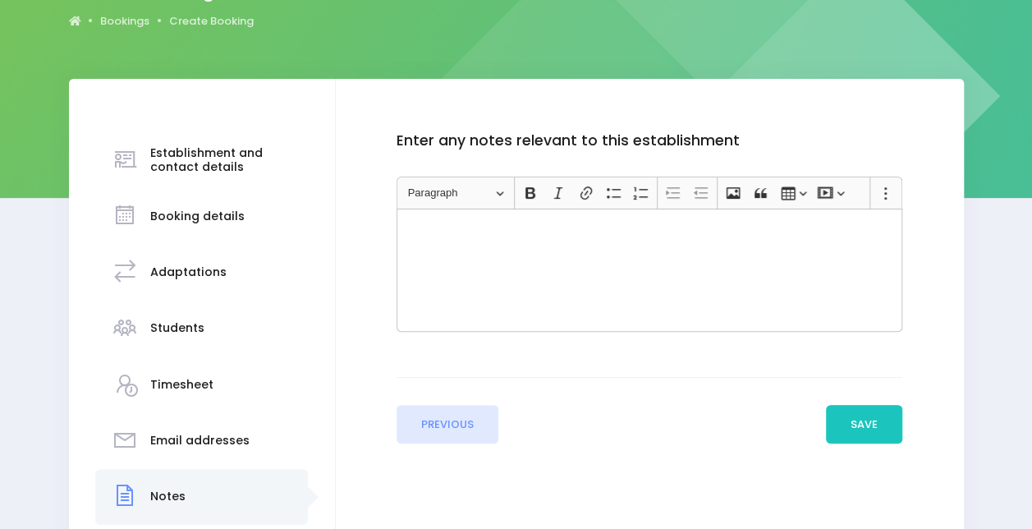
scroll to position [186, 0]
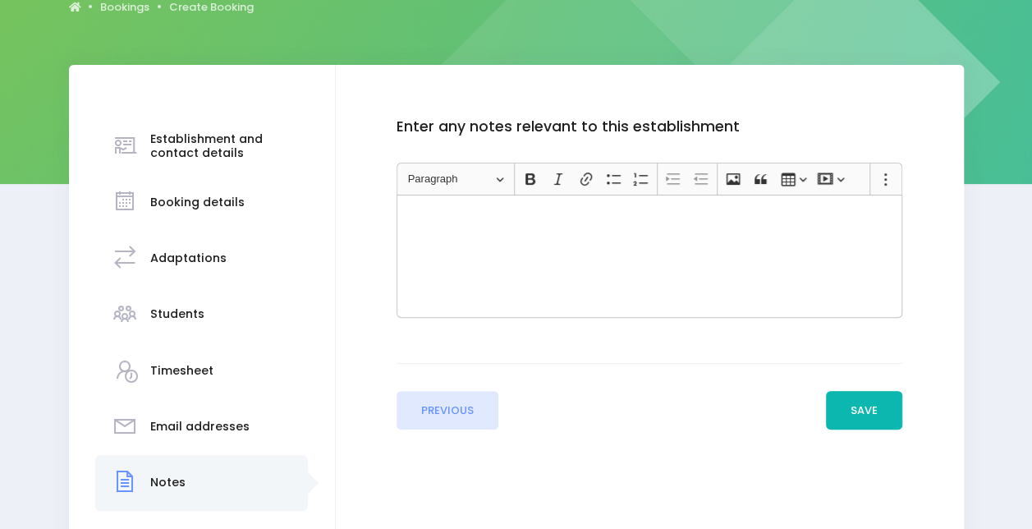
click at [871, 411] on button "Save" at bounding box center [864, 410] width 77 height 39
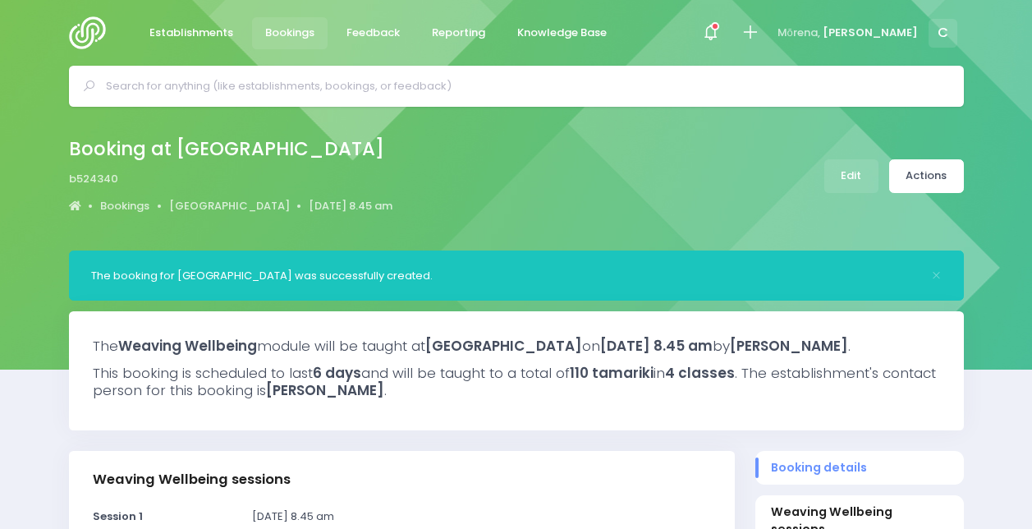
select select "5"
click at [856, 202] on div "Booking at Shotover Primary School b524340 Bookings Shotover Primary School 11 …" at bounding box center [516, 176] width 936 height 86
click at [866, 186] on link "Edit" at bounding box center [851, 176] width 54 height 34
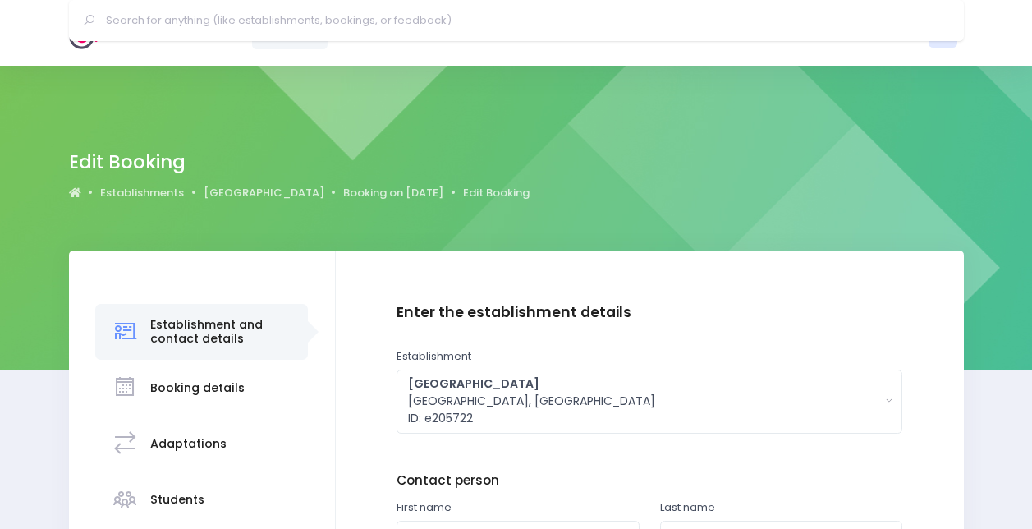
scroll to position [351, 0]
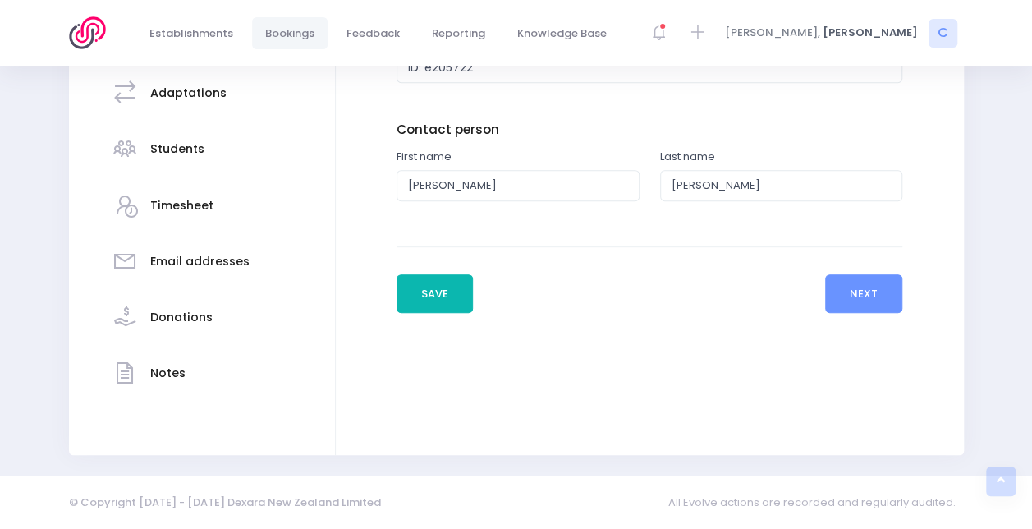
click at [412, 295] on button "Save" at bounding box center [435, 293] width 77 height 39
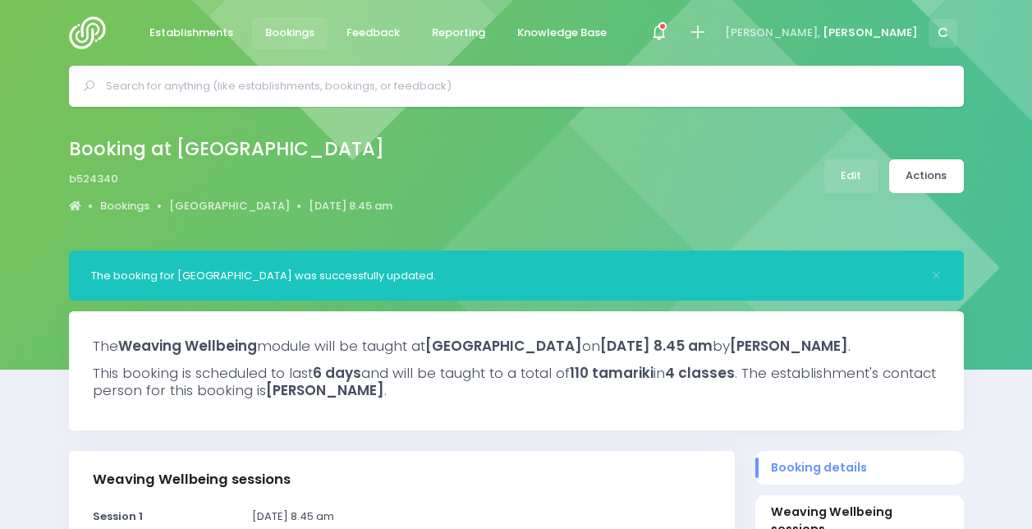
select select "5"
click at [945, 181] on link "Actions" at bounding box center [926, 176] width 75 height 34
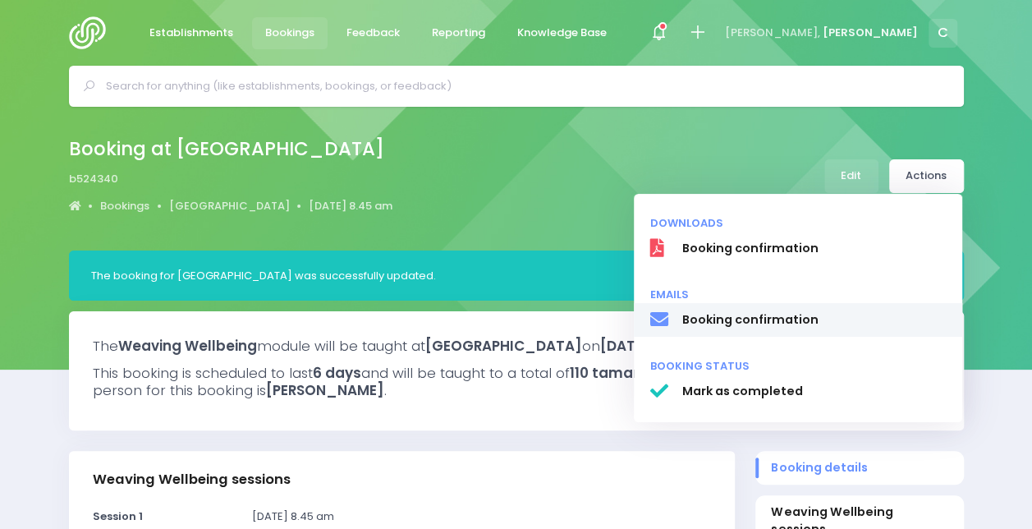
click at [759, 324] on span "Booking confirmation" at bounding box center [813, 319] width 264 height 17
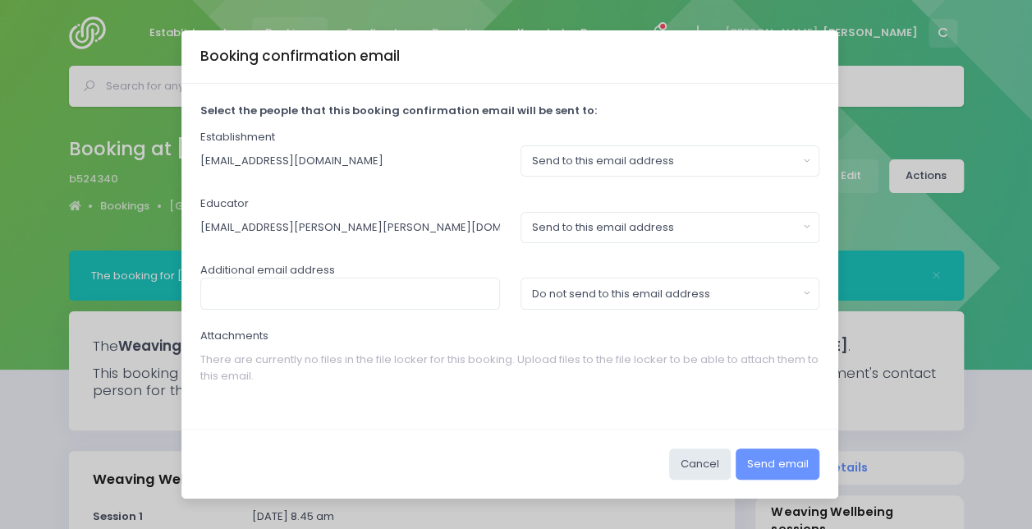
click at [305, 145] on div "Establishment tamsinclark@shotover.school.nz Send to this email address Do not …" at bounding box center [510, 153] width 620 height 48
click at [625, 155] on div "Send to this email address" at bounding box center [665, 161] width 266 height 16
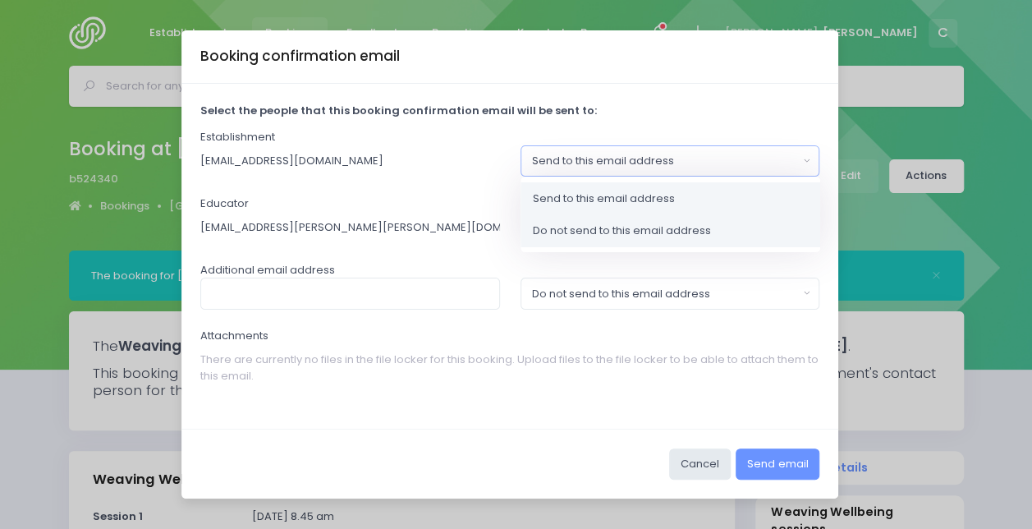
click at [580, 221] on link "Do not send to this email address" at bounding box center [671, 230] width 300 height 33
select select "no_email"
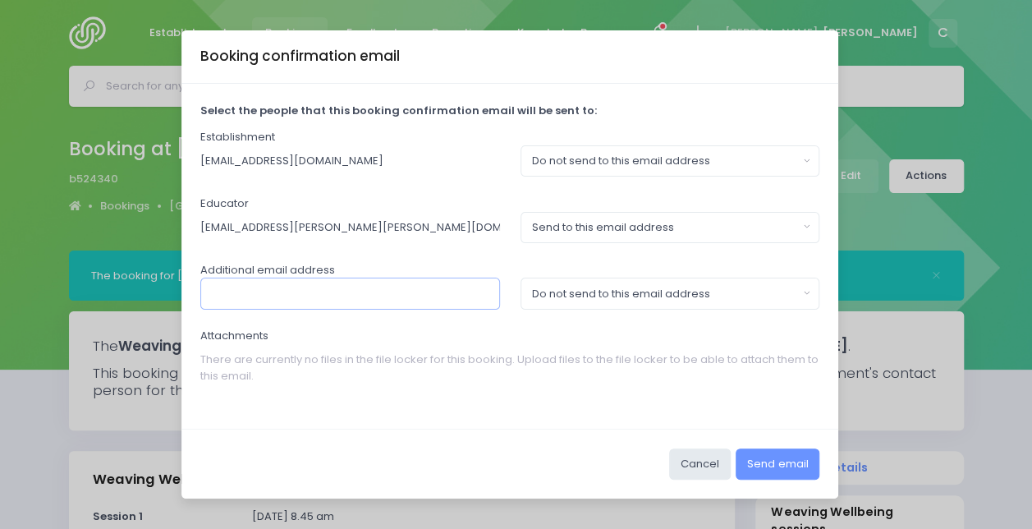
click at [416, 303] on input "text" at bounding box center [350, 293] width 300 height 31
paste input "kimbartley@shotover.school.nz"
type input "kimbartley@shotover.school.nz"
click at [629, 279] on button "Do not send to this email address" at bounding box center [671, 293] width 300 height 31
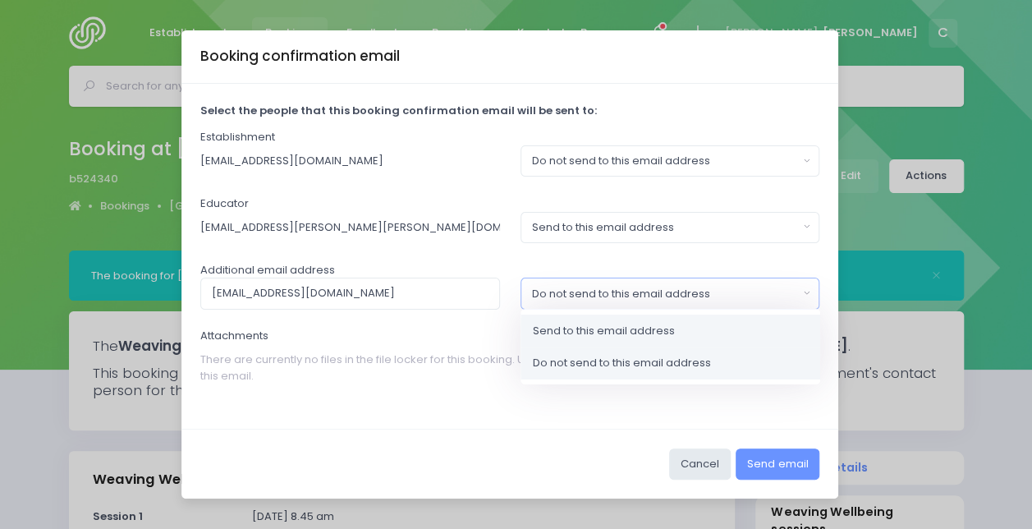
click at [616, 327] on span "Send to this email address" at bounding box center [604, 331] width 142 height 16
select select "send"
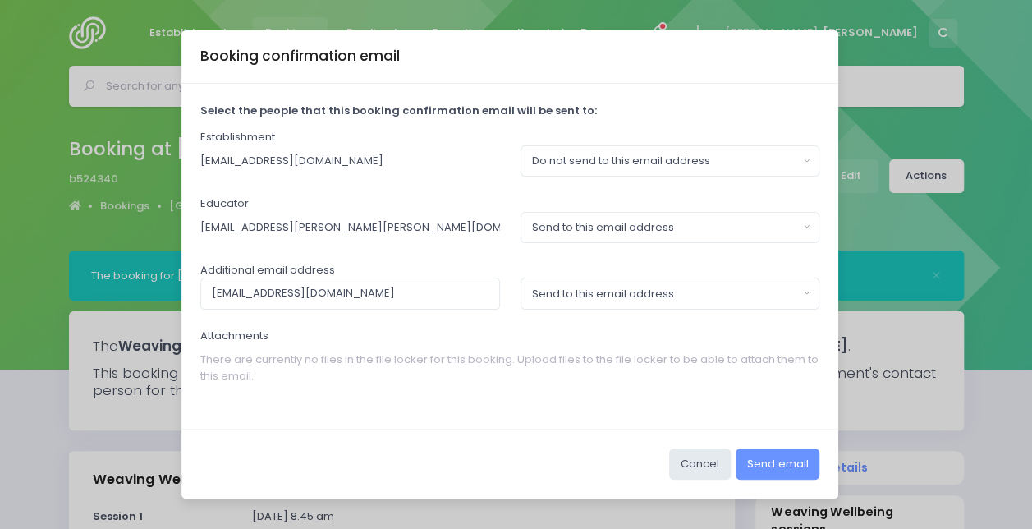
click at [611, 424] on div "Select the people that this booking confirmation email will be sent to: Establi…" at bounding box center [509, 256] width 657 height 345
click at [796, 466] on button "Send email" at bounding box center [778, 463] width 84 height 31
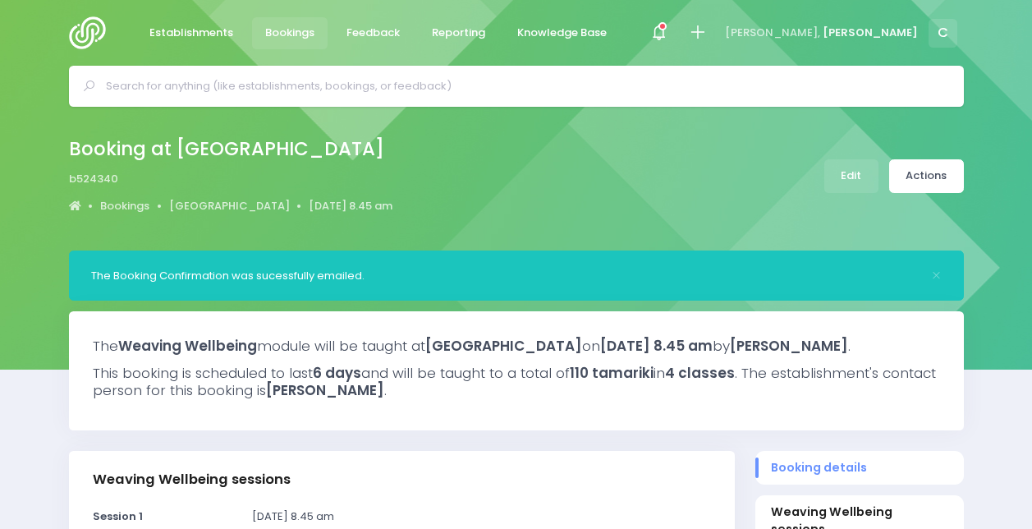
select select "5"
click at [677, 31] on div at bounding box center [658, 33] width 37 height 37
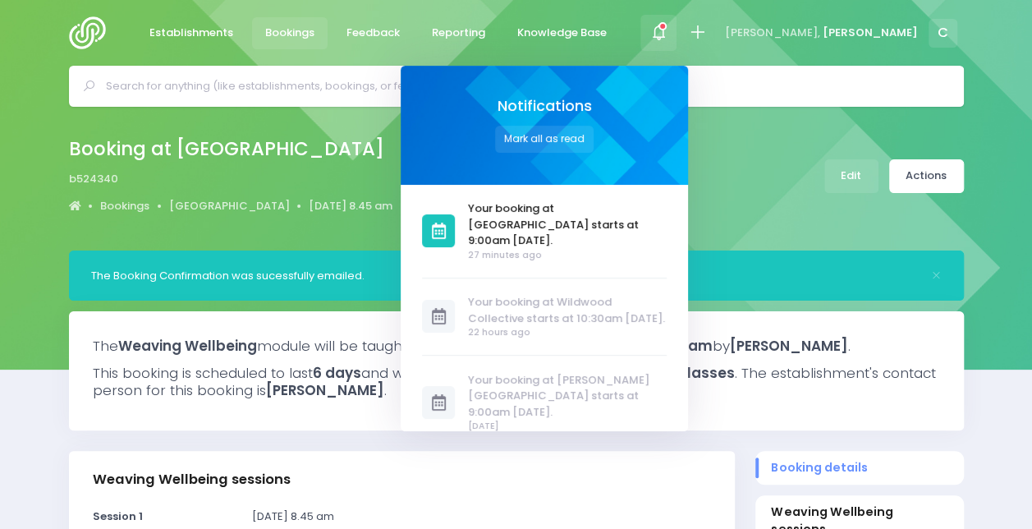
drag, startPoint x: 659, startPoint y: 176, endPoint x: 656, endPoint y: 187, distance: 12.0
click at [656, 187] on div "Notifications [PERSON_NAME] all as read Your booking at [GEOGRAPHIC_DATA] start…" at bounding box center [544, 248] width 287 height 365
drag, startPoint x: 656, startPoint y: 187, endPoint x: 643, endPoint y: 232, distance: 47.0
click at [643, 249] on span "27 minutes ago" at bounding box center [567, 255] width 199 height 13
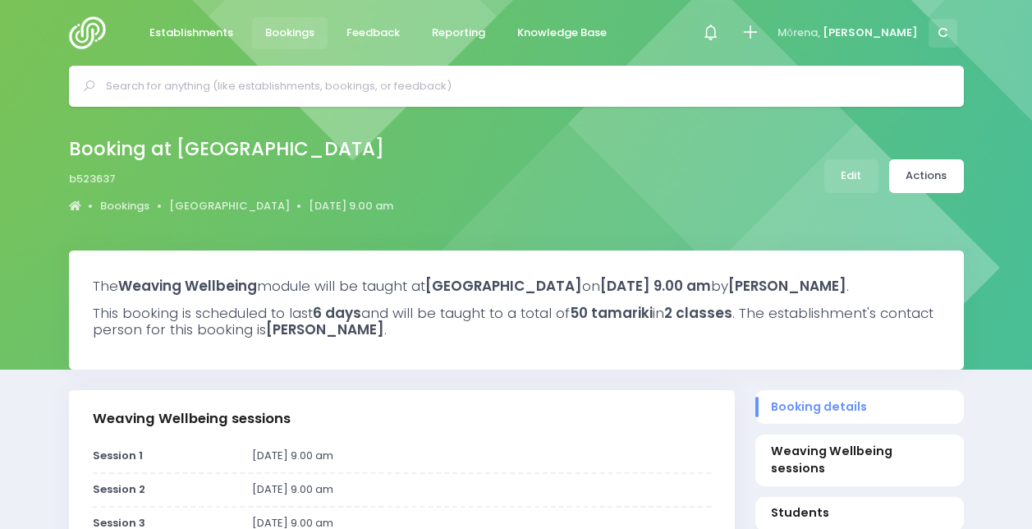
select select "5"
